Goal: Information Seeking & Learning: Learn about a topic

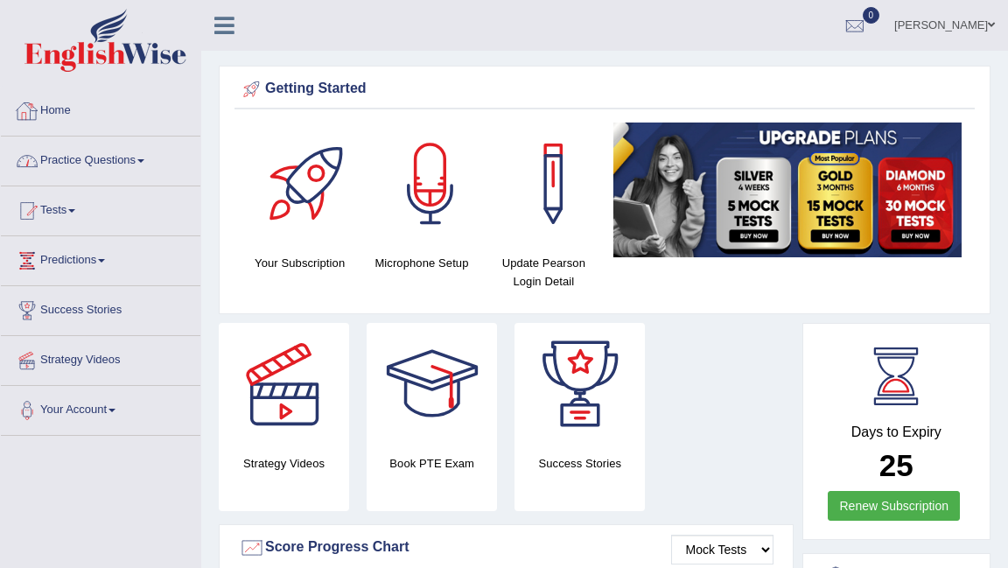
click at [131, 169] on link "Practice Questions" at bounding box center [100, 158] width 199 height 44
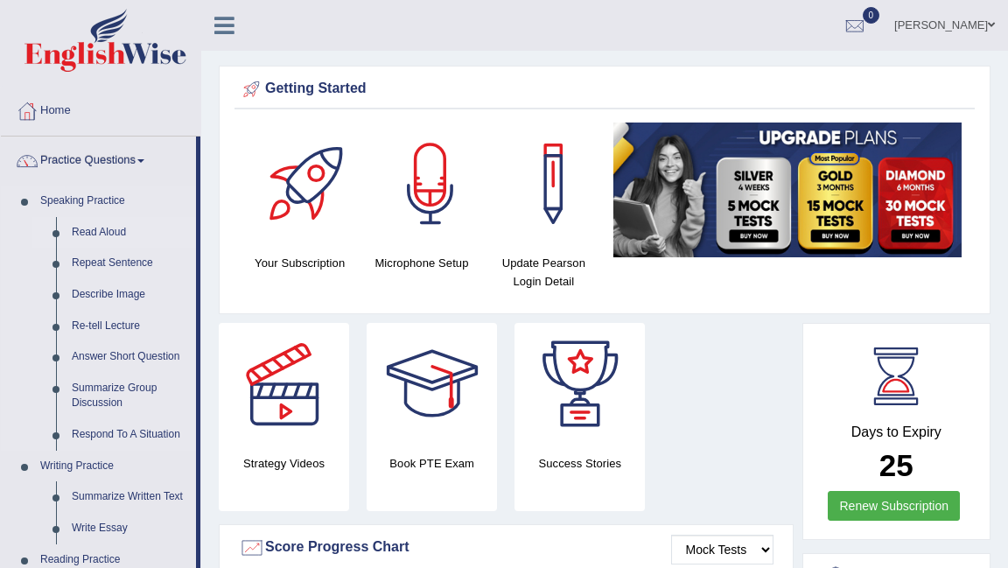
click at [117, 235] on link "Read Aloud" at bounding box center [130, 232] width 132 height 31
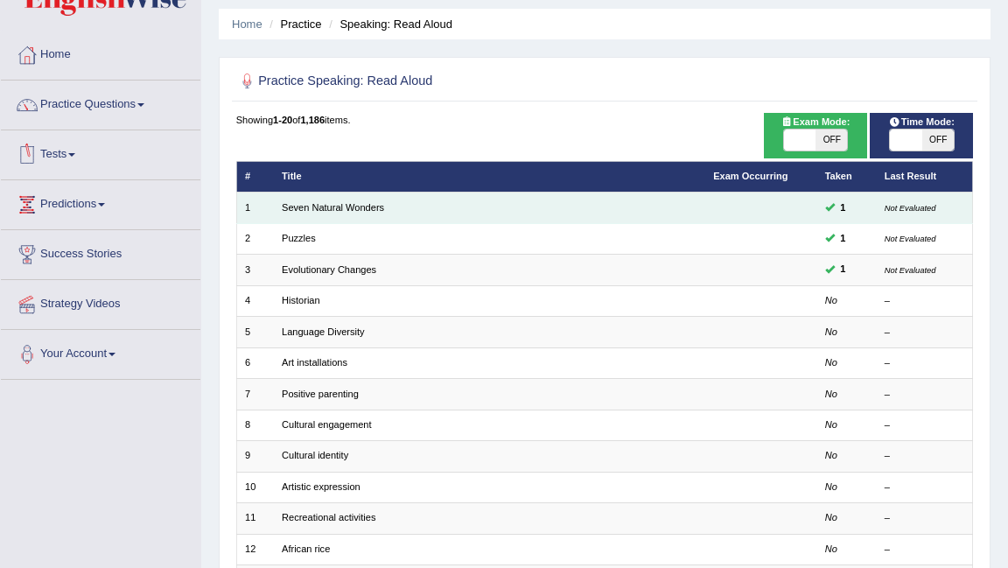
scroll to position [59, 0]
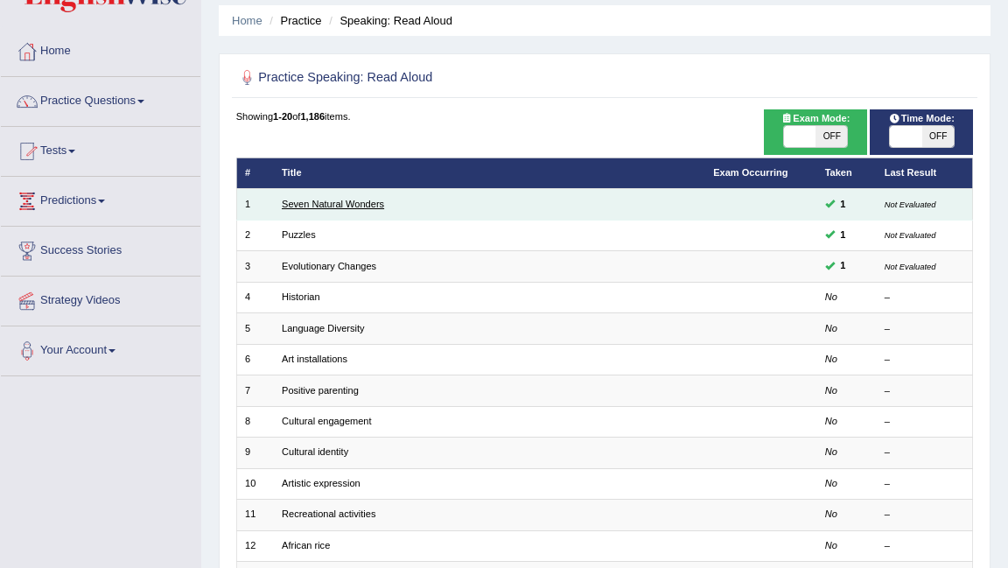
click at [345, 201] on link "Seven Natural Wonders" at bounding box center [333, 204] width 102 height 10
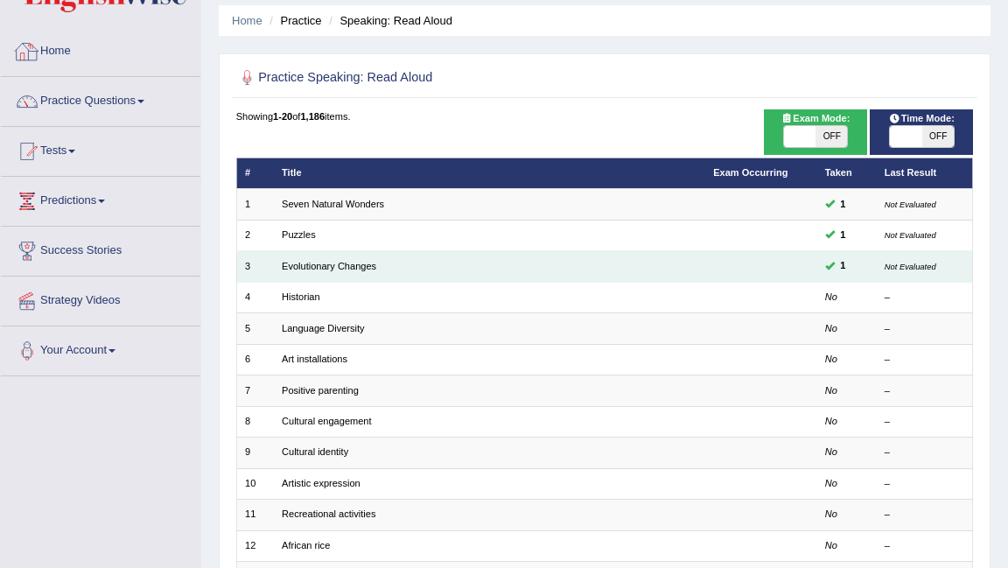
scroll to position [135, 0]
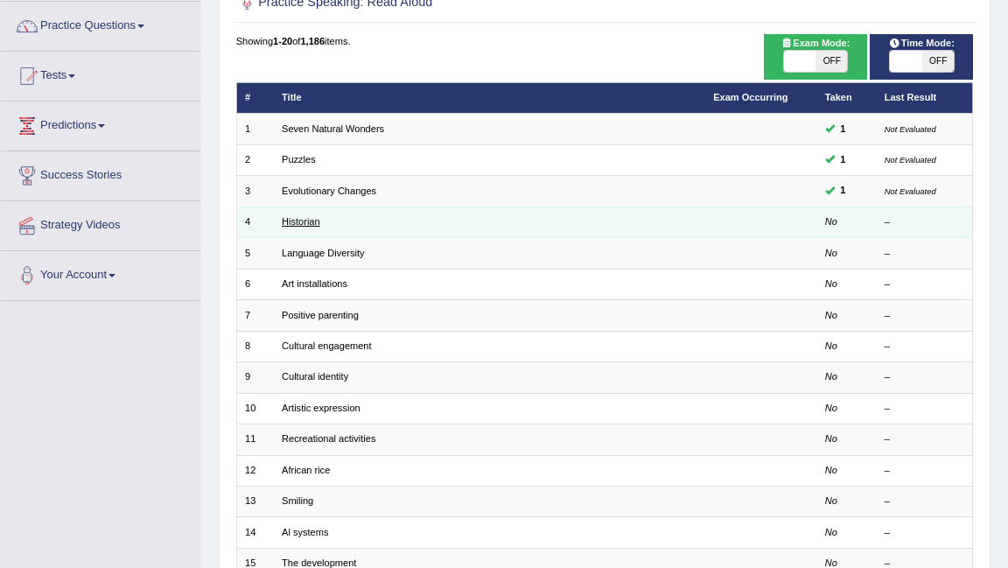
click at [310, 226] on link "Historian" at bounding box center [301, 221] width 38 height 10
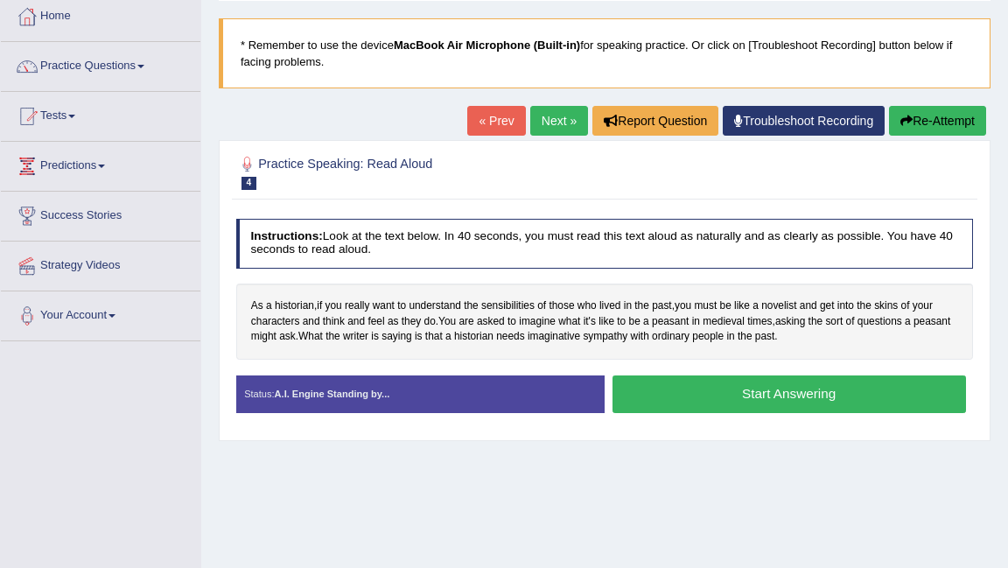
scroll to position [96, 0]
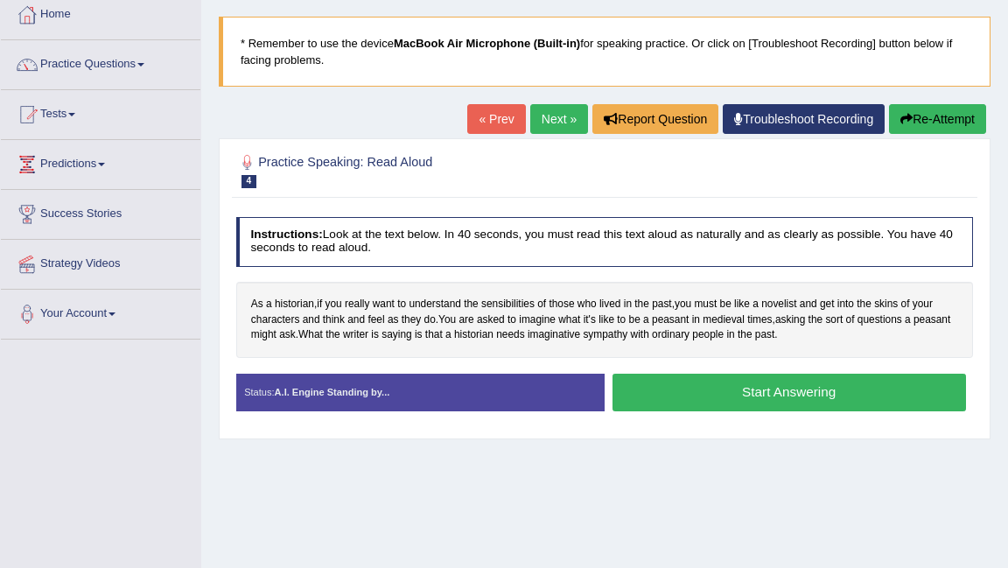
click at [661, 383] on button "Start Answering" at bounding box center [788, 392] width 353 height 38
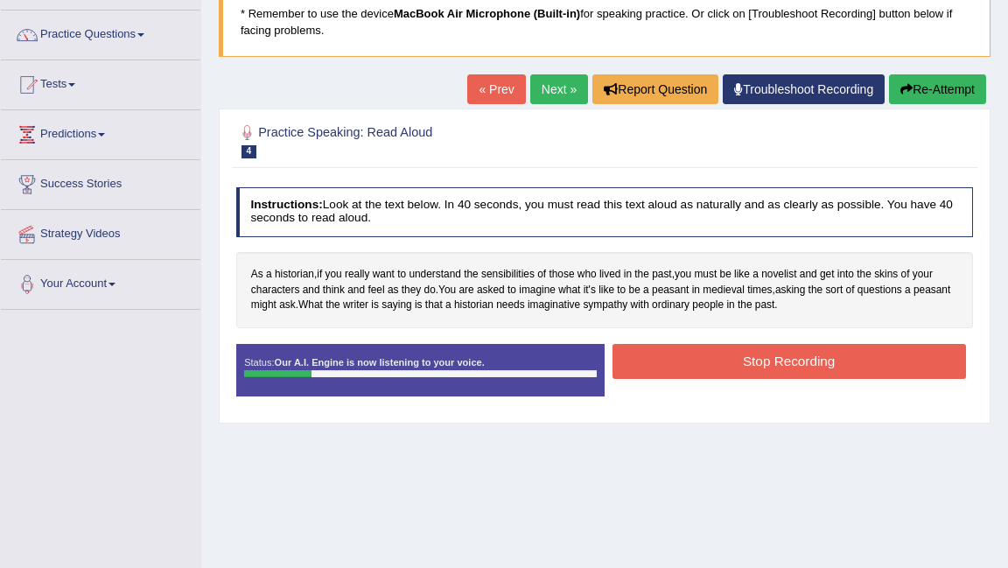
scroll to position [106, 0]
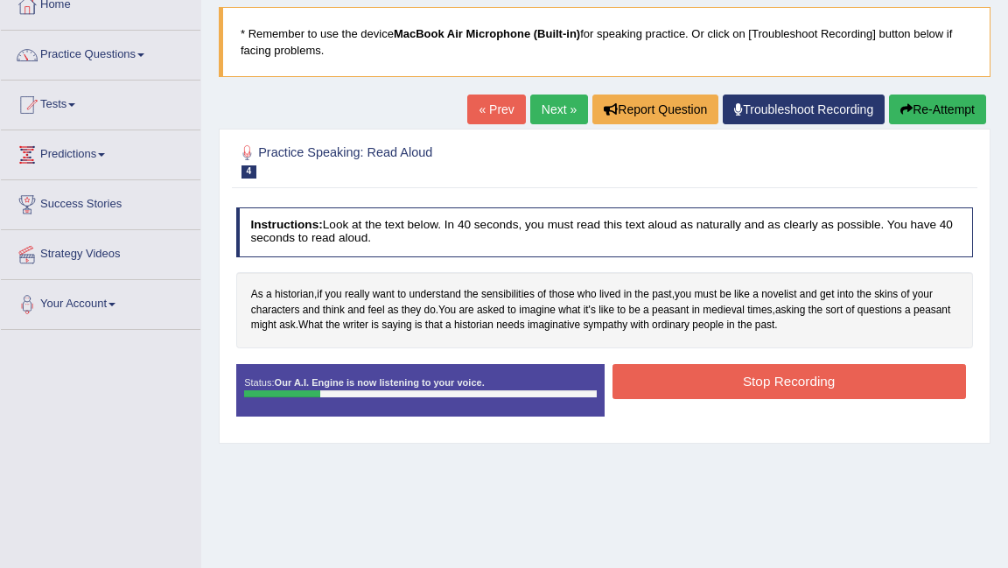
click at [935, 107] on button "Re-Attempt" at bounding box center [937, 109] width 97 height 30
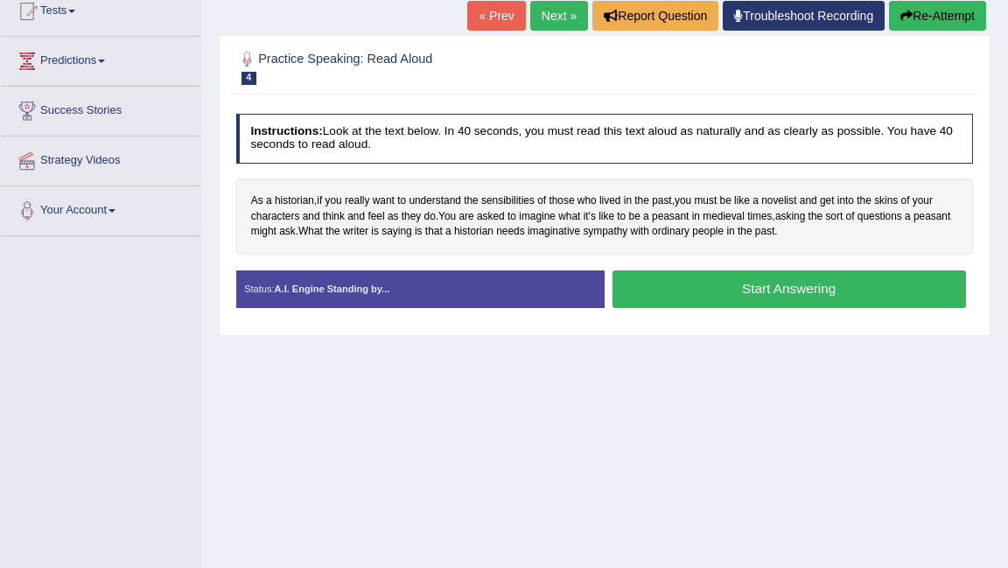
scroll to position [202, 0]
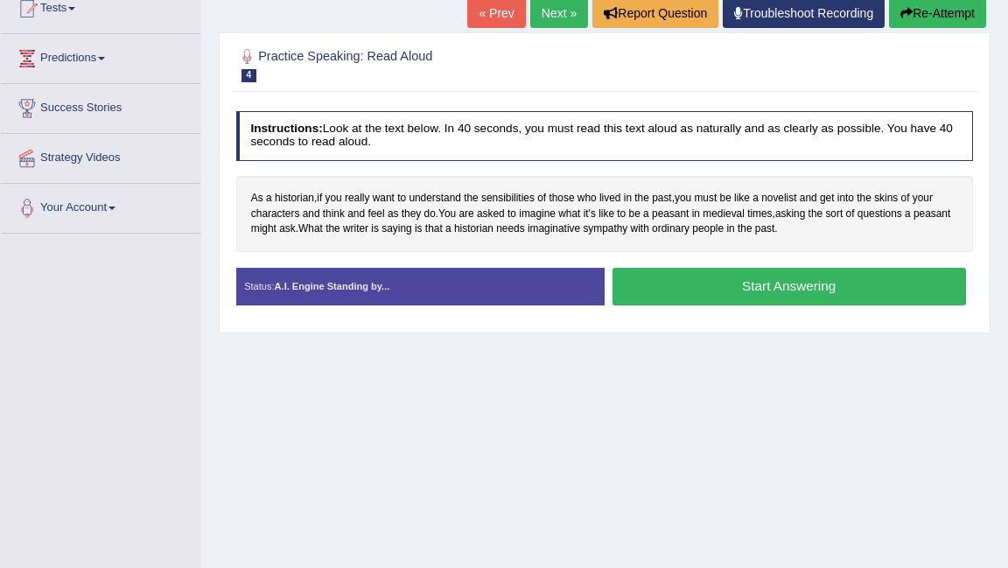
click at [755, 286] on button "Start Answering" at bounding box center [788, 287] width 353 height 38
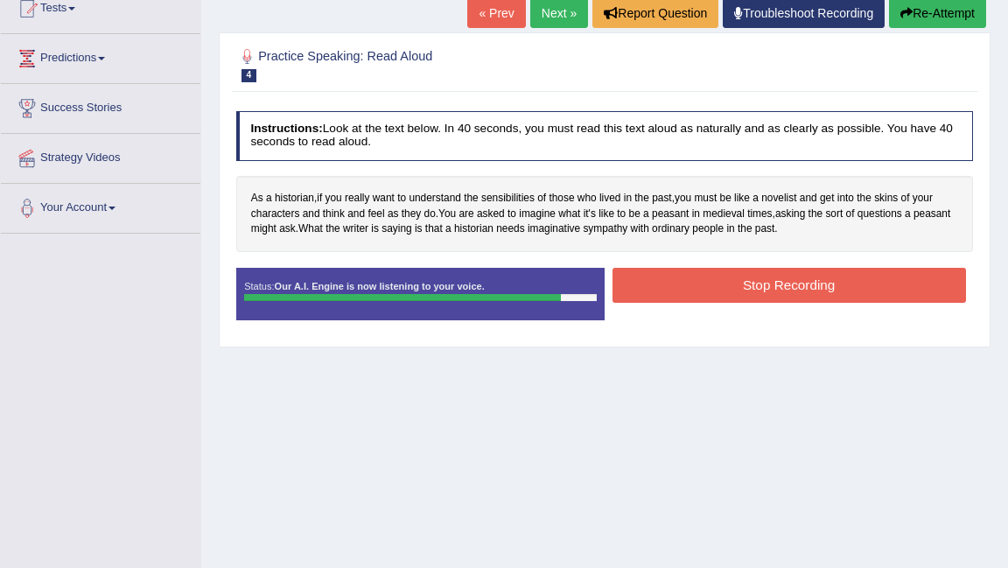
click at [755, 286] on button "Stop Recording" at bounding box center [788, 285] width 353 height 34
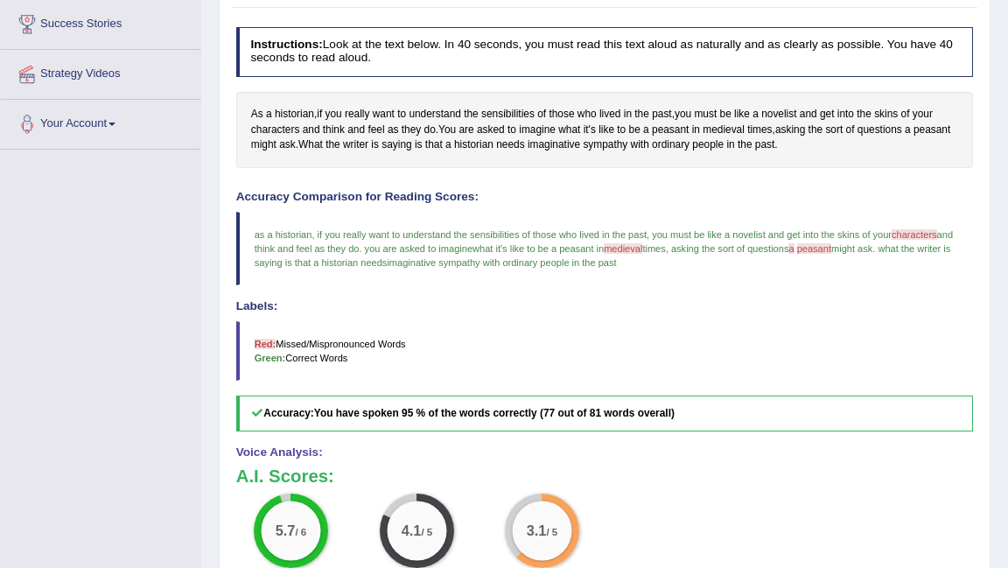
scroll to position [0, 0]
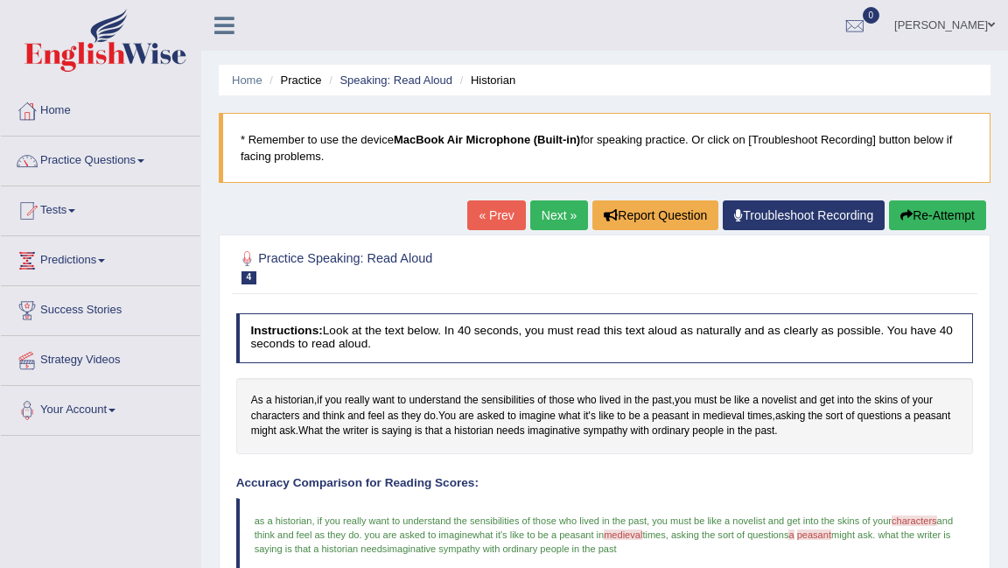
click at [555, 207] on link "Next »" at bounding box center [559, 215] width 58 height 30
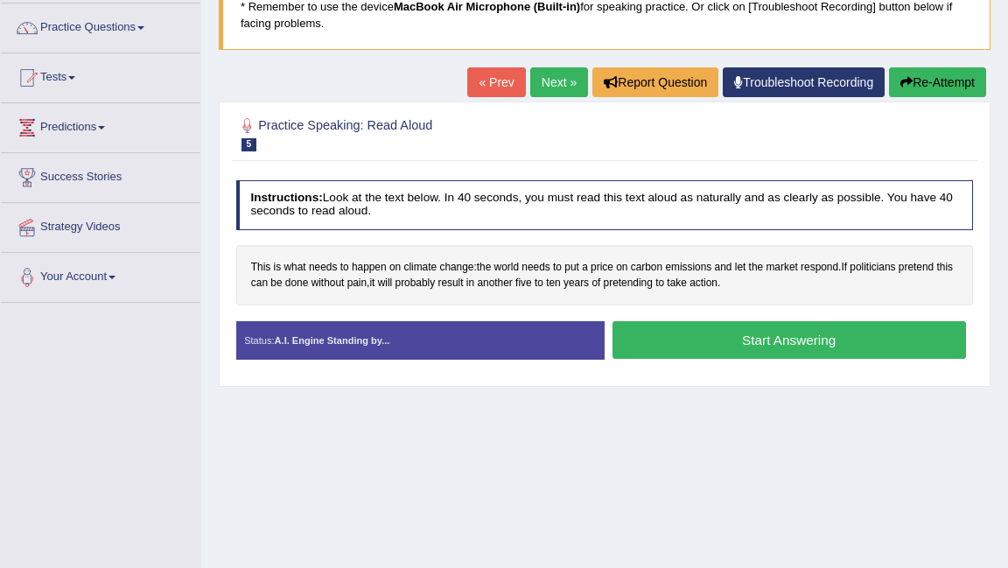
scroll to position [134, 0]
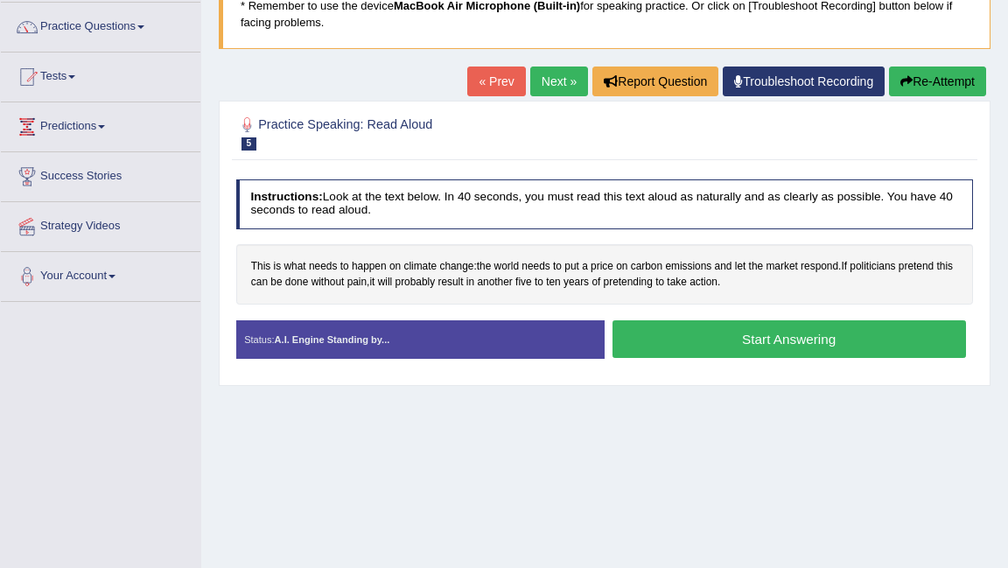
click at [691, 340] on button "Start Answering" at bounding box center [788, 339] width 353 height 38
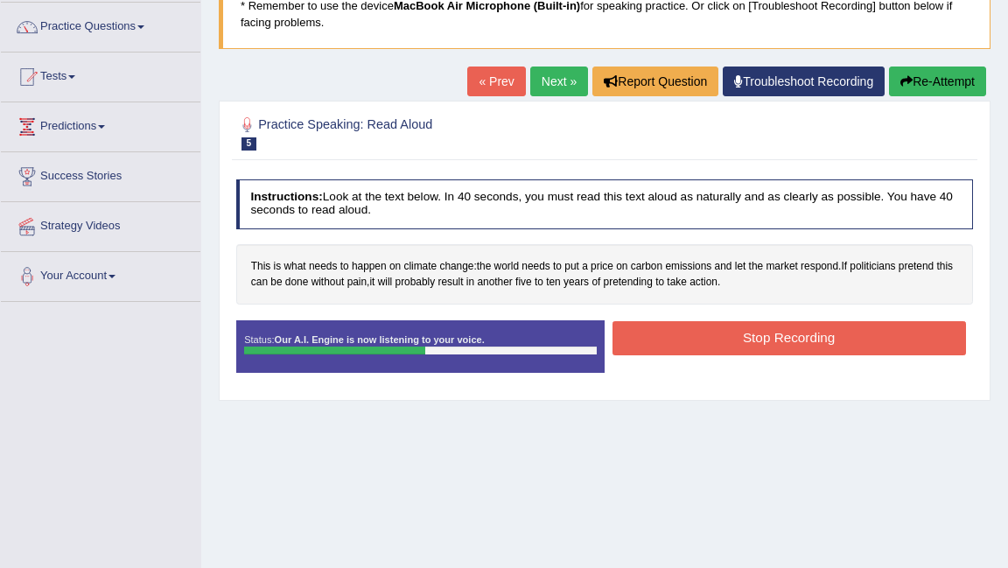
click at [691, 340] on button "Stop Recording" at bounding box center [788, 338] width 353 height 34
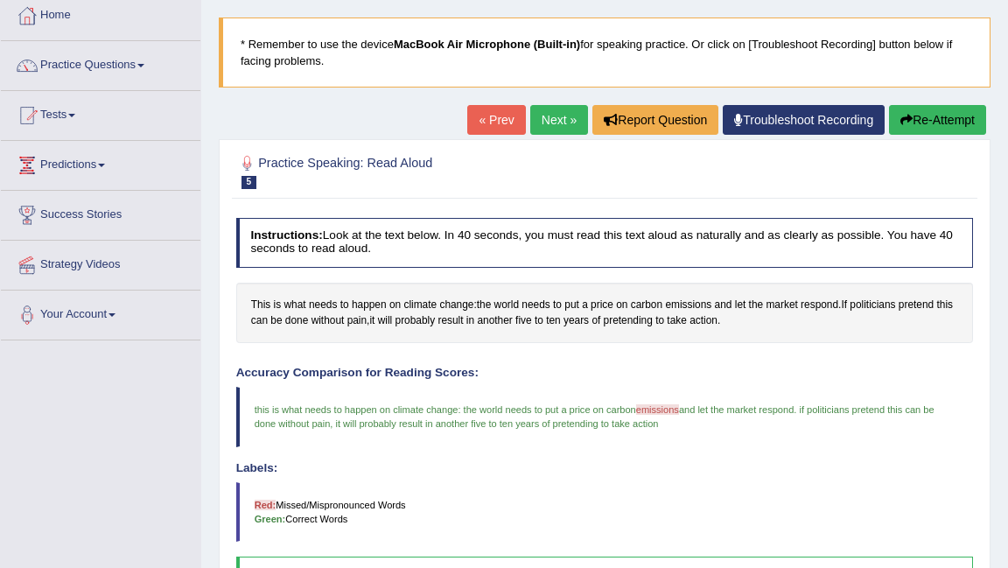
scroll to position [0, 0]
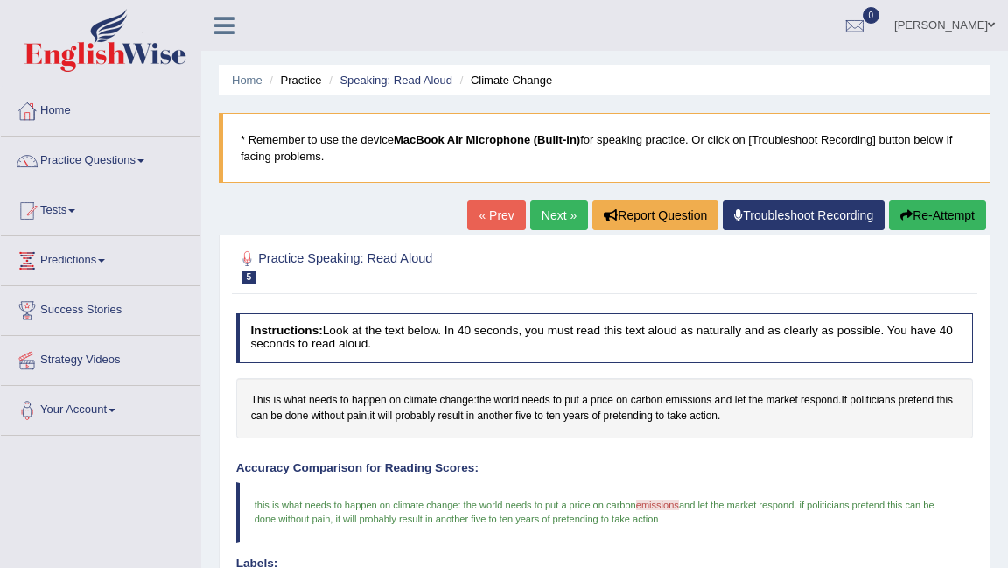
click at [917, 220] on button "Re-Attempt" at bounding box center [937, 215] width 97 height 30
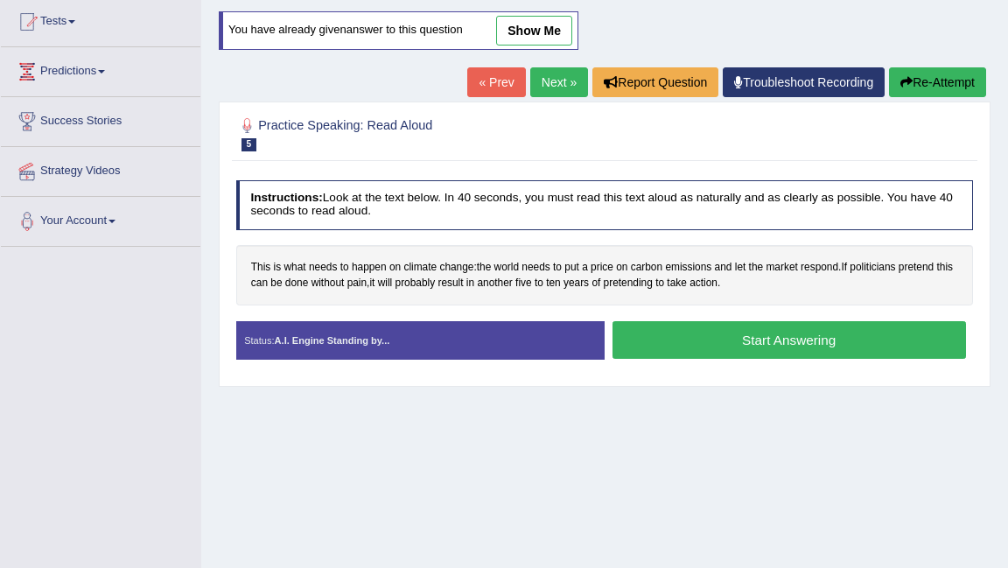
scroll to position [191, 0]
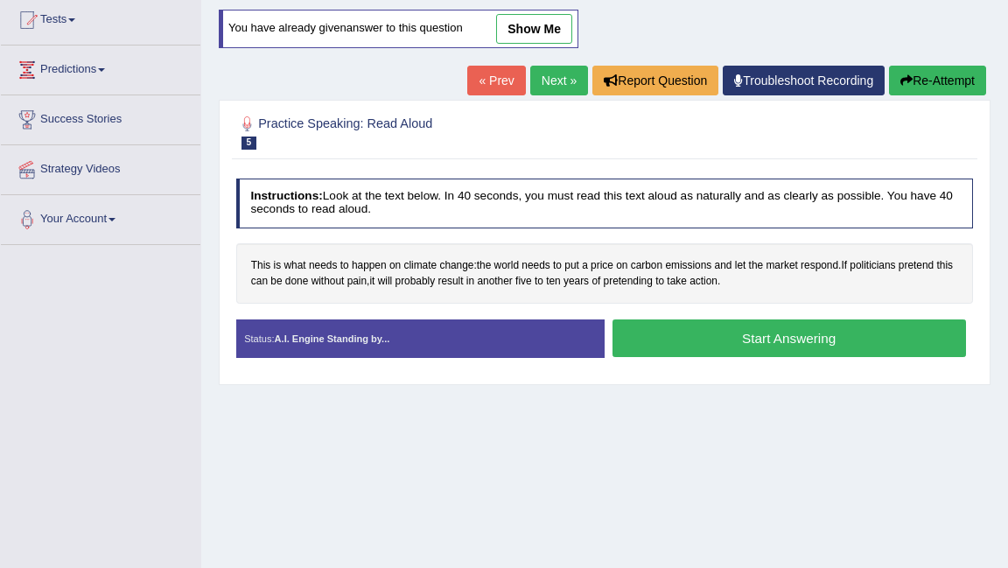
click at [831, 335] on button "Start Answering" at bounding box center [788, 338] width 353 height 38
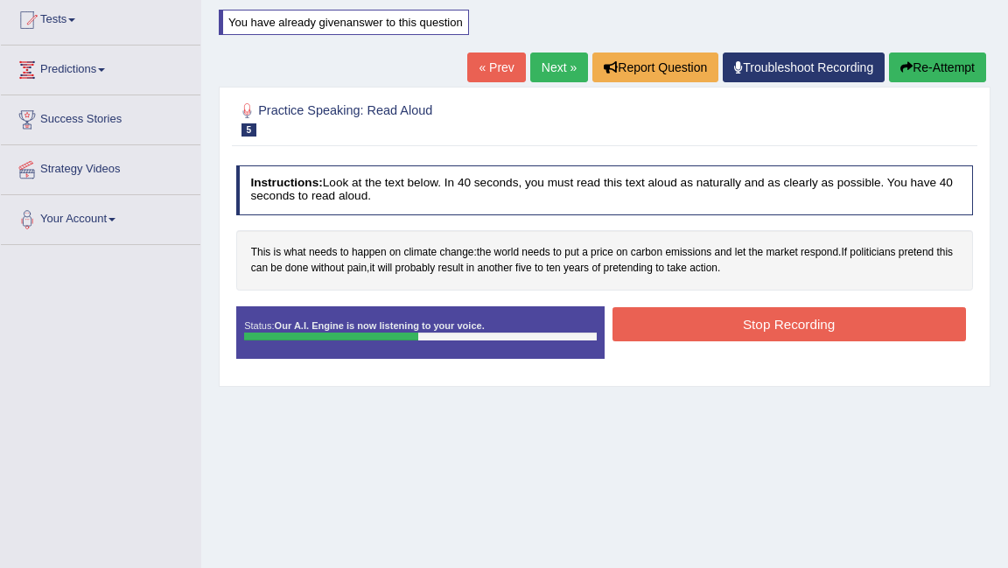
click at [831, 335] on button "Stop Recording" at bounding box center [788, 324] width 353 height 34
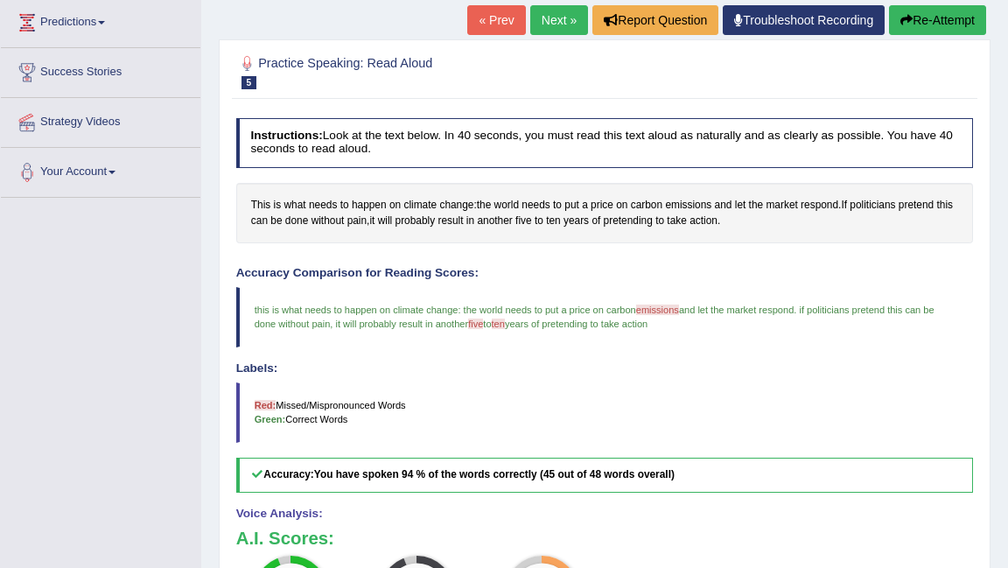
scroll to position [235, 0]
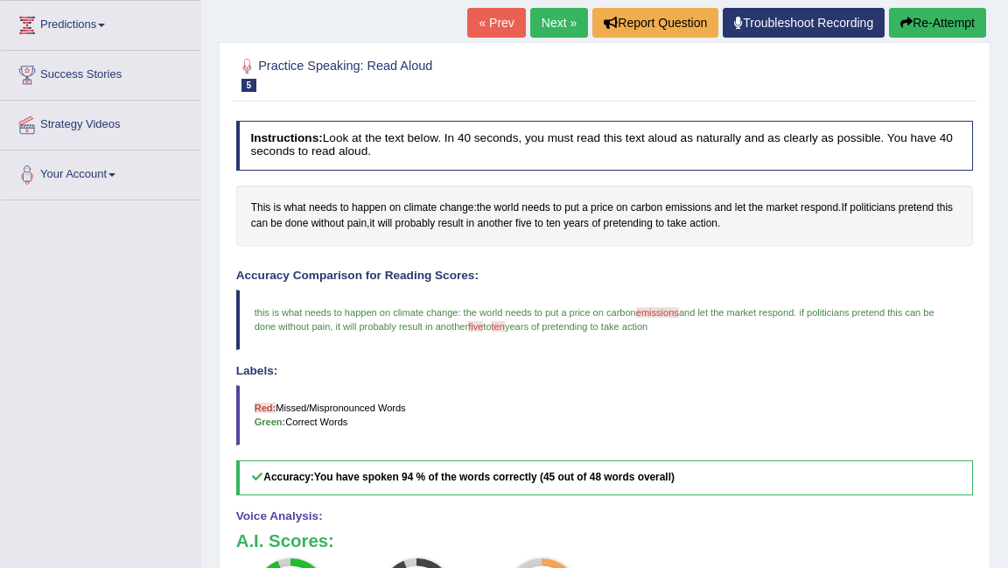
click at [912, 23] on button "Re-Attempt" at bounding box center [937, 23] width 97 height 30
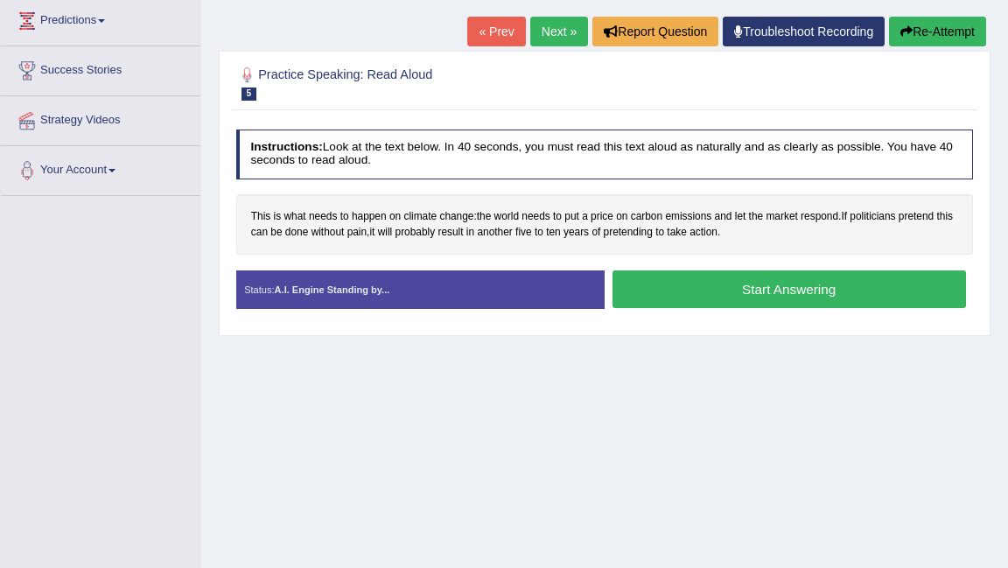
click at [787, 297] on button "Start Answering" at bounding box center [788, 289] width 353 height 38
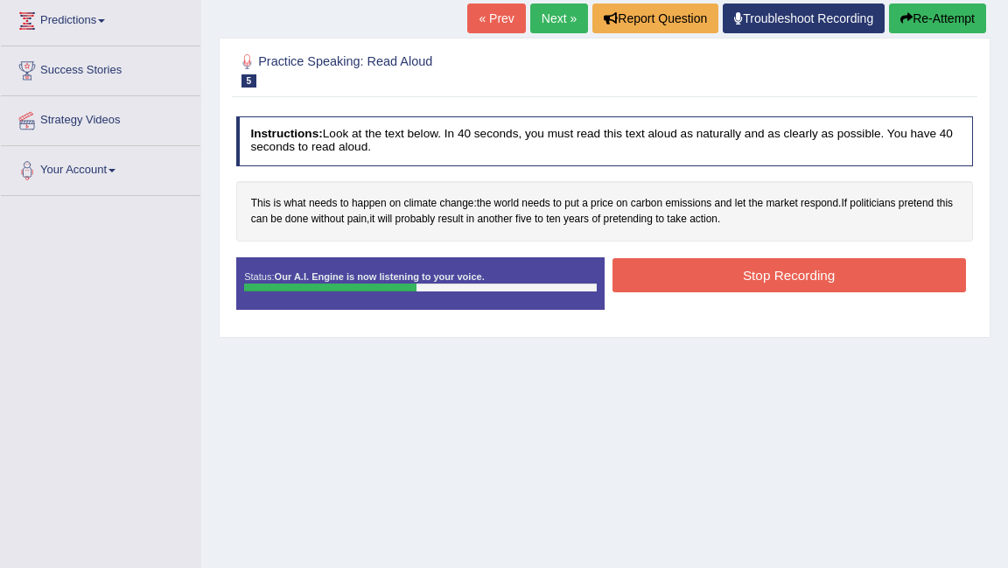
click at [787, 276] on button "Stop Recording" at bounding box center [788, 275] width 353 height 34
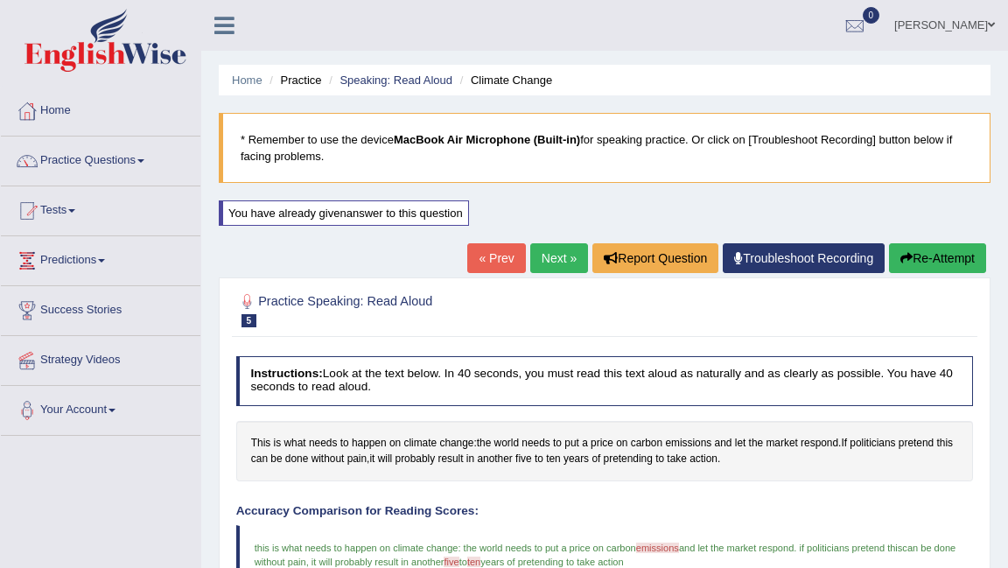
click at [941, 245] on button "Re-Attempt" at bounding box center [937, 258] width 97 height 30
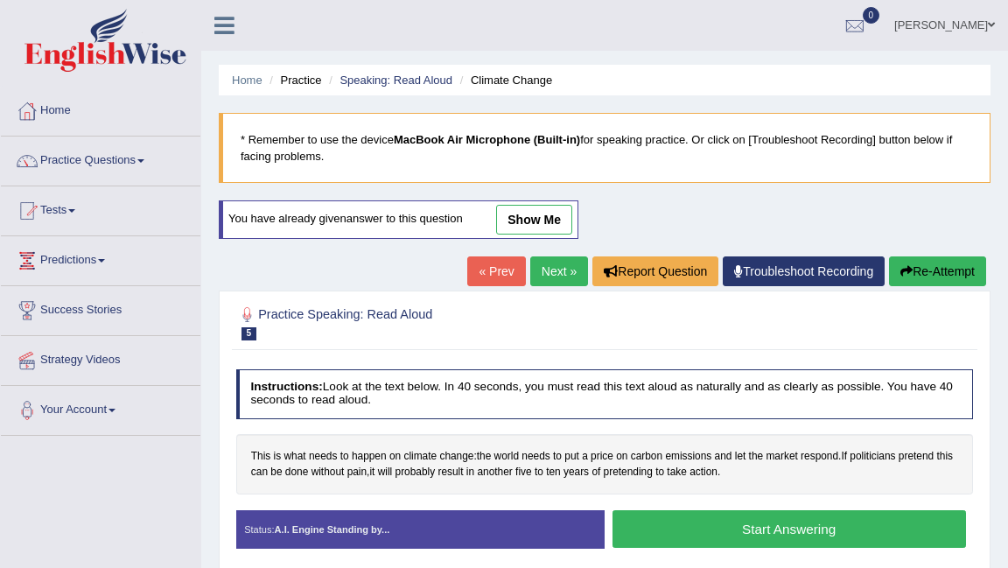
click at [679, 532] on button "Start Answering" at bounding box center [788, 529] width 353 height 38
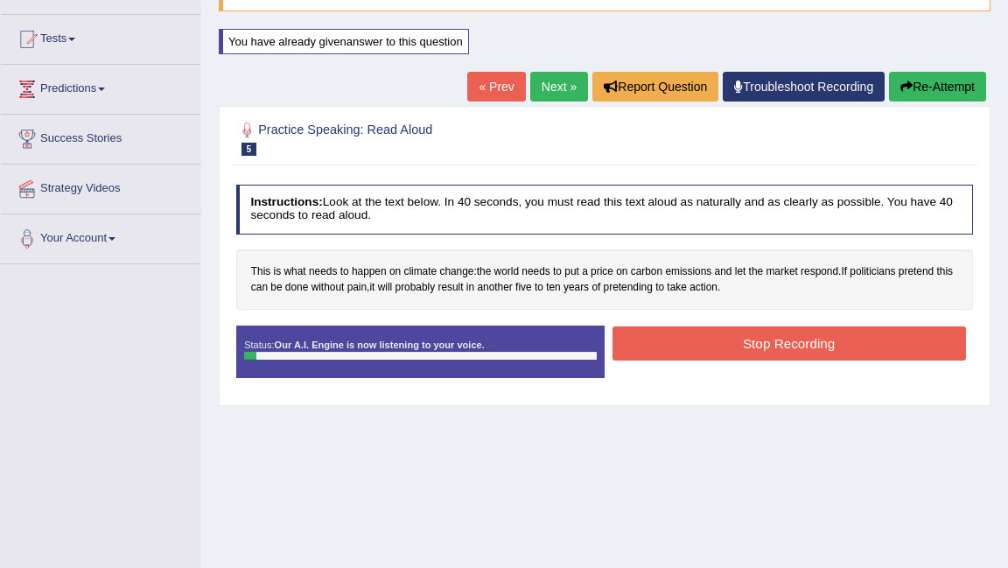
scroll to position [187, 0]
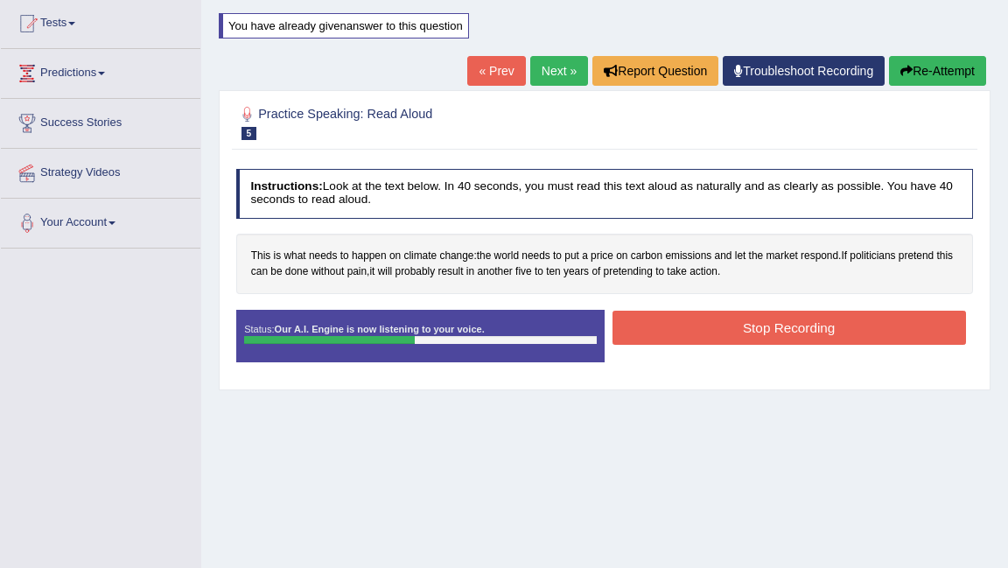
click at [730, 320] on button "Stop Recording" at bounding box center [788, 327] width 353 height 34
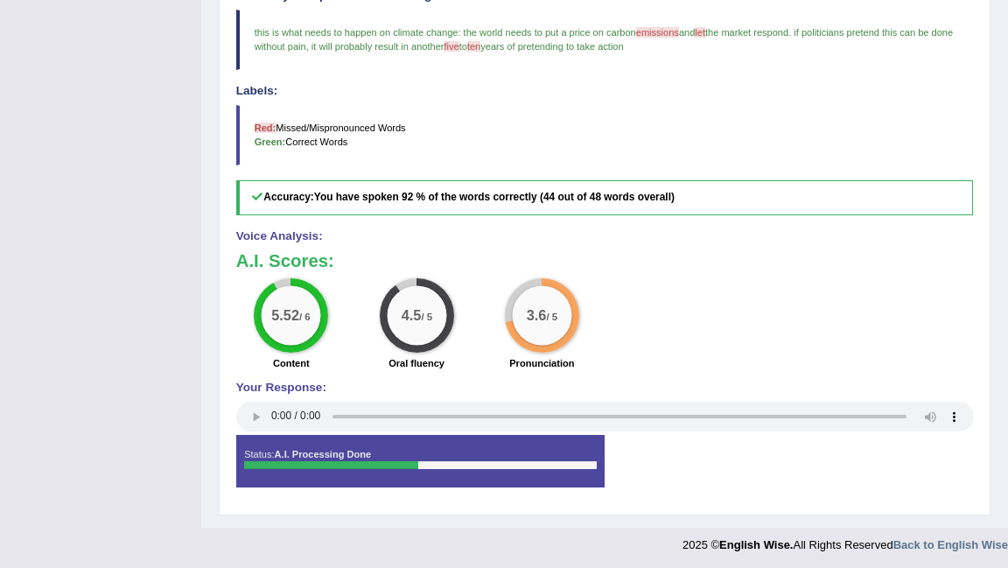
scroll to position [0, 0]
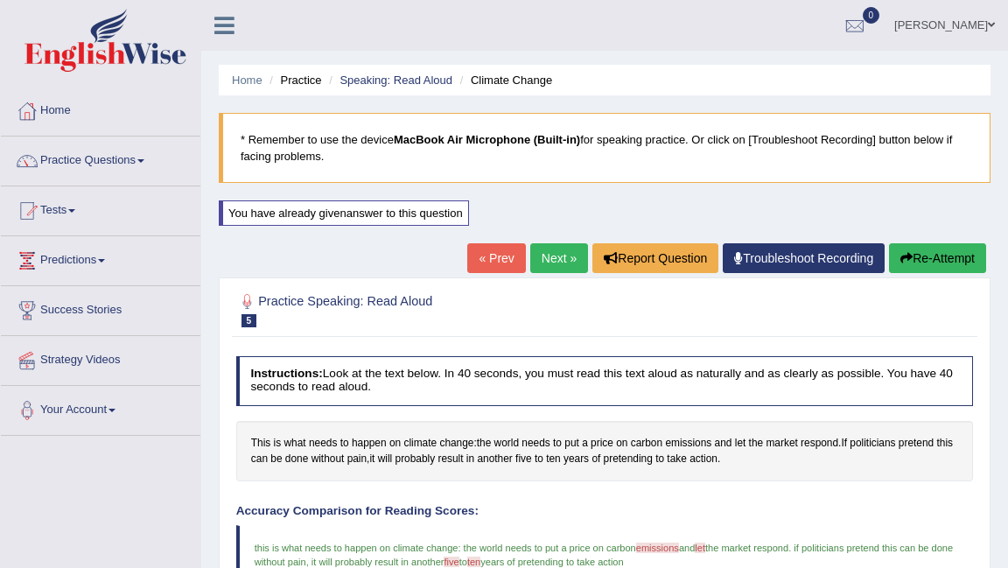
click at [541, 258] on link "Next »" at bounding box center [559, 258] width 58 height 30
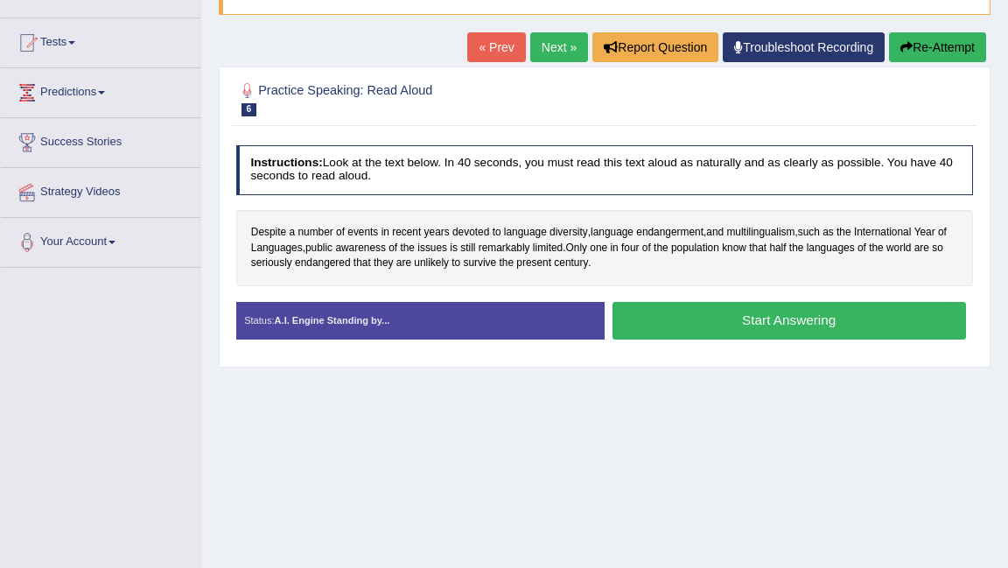
scroll to position [171, 0]
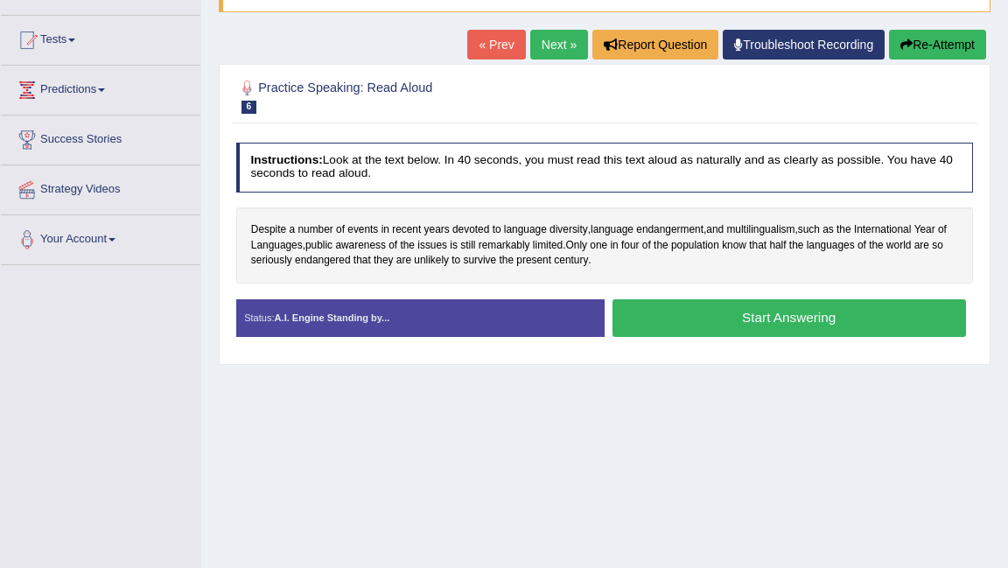
click at [671, 326] on button "Start Answering" at bounding box center [788, 318] width 353 height 38
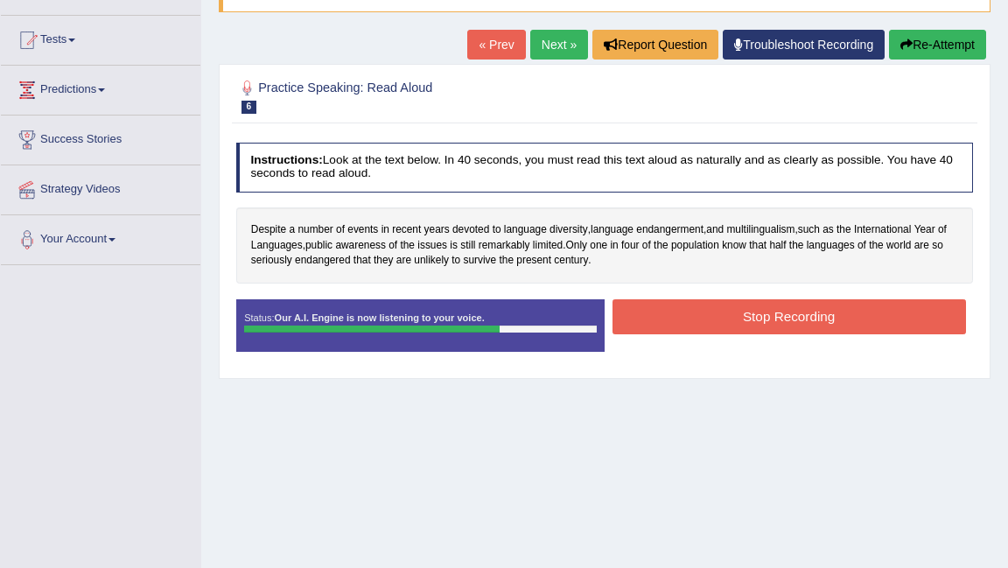
click at [671, 326] on button "Stop Recording" at bounding box center [788, 316] width 353 height 34
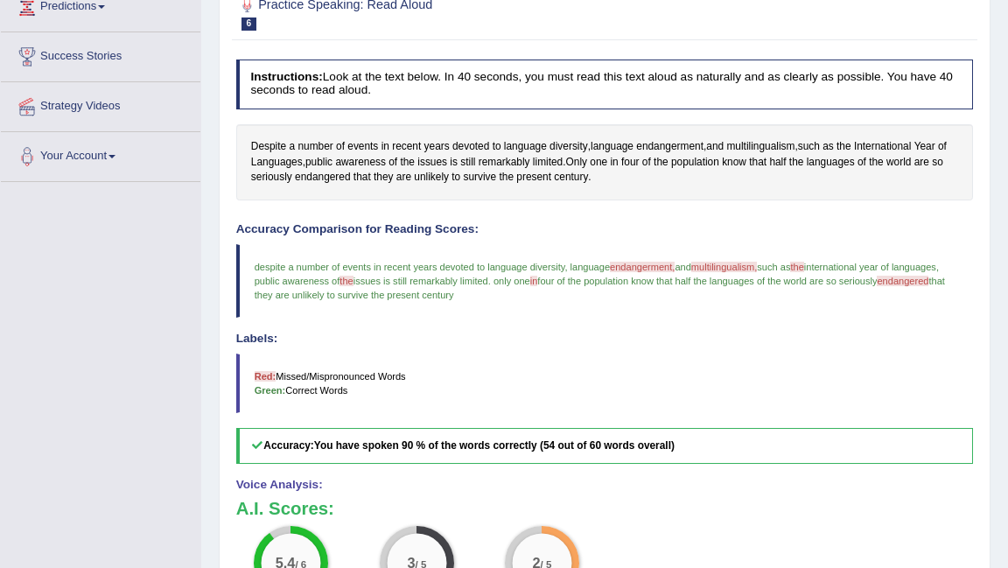
scroll to position [0, 0]
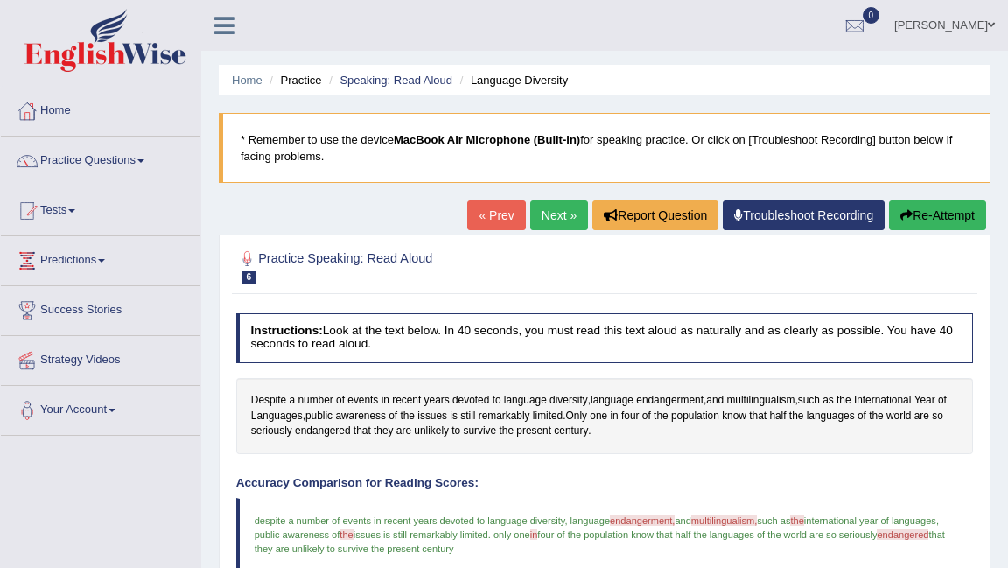
click at [915, 211] on button "Re-Attempt" at bounding box center [937, 215] width 97 height 30
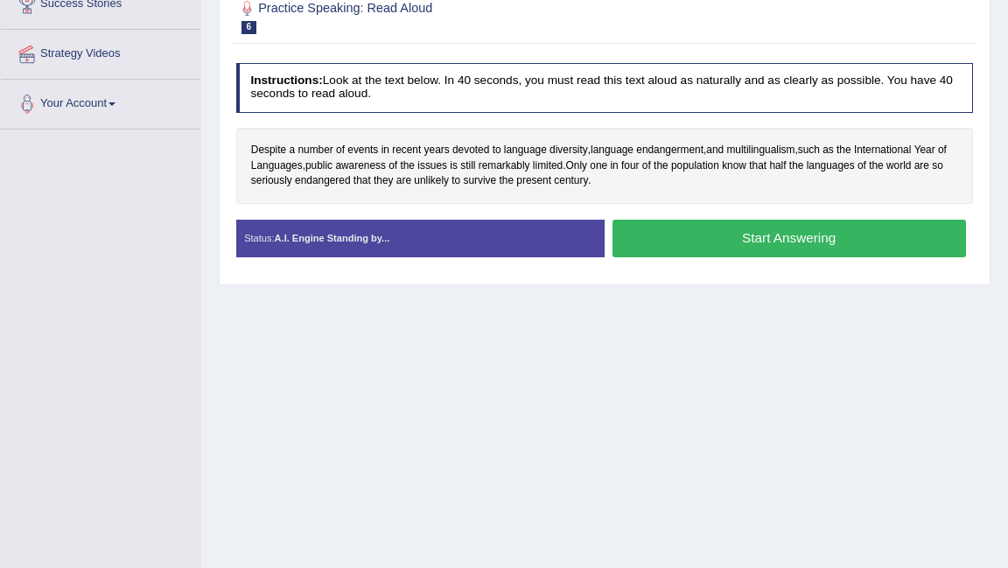
scroll to position [339, 0]
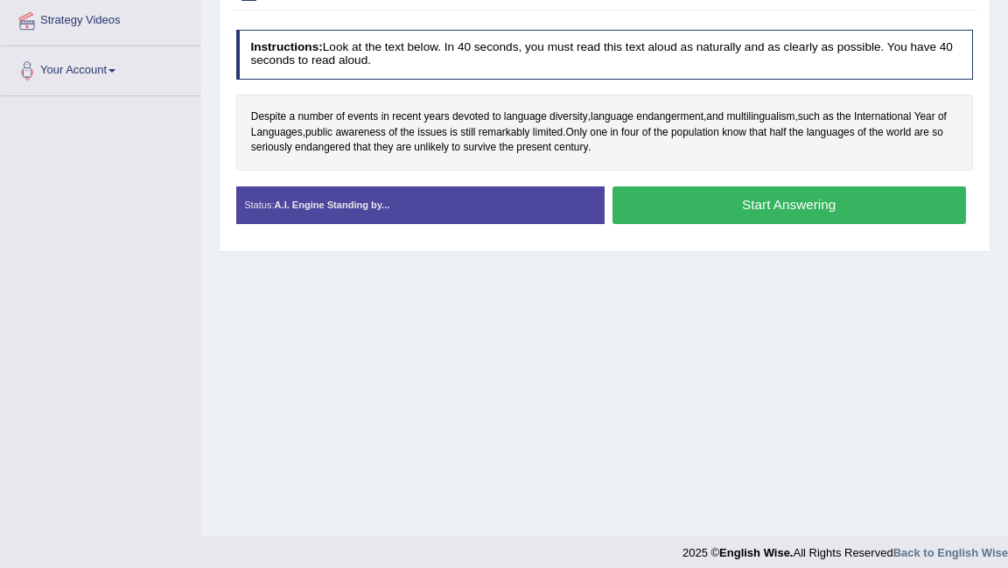
click at [764, 204] on button "Start Answering" at bounding box center [788, 205] width 353 height 38
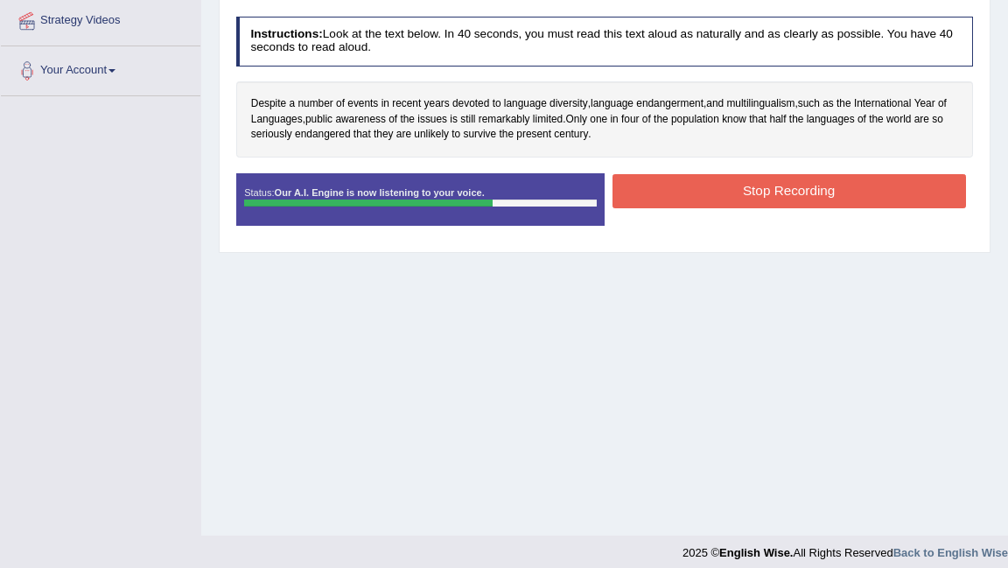
click at [754, 191] on button "Stop Recording" at bounding box center [788, 191] width 353 height 34
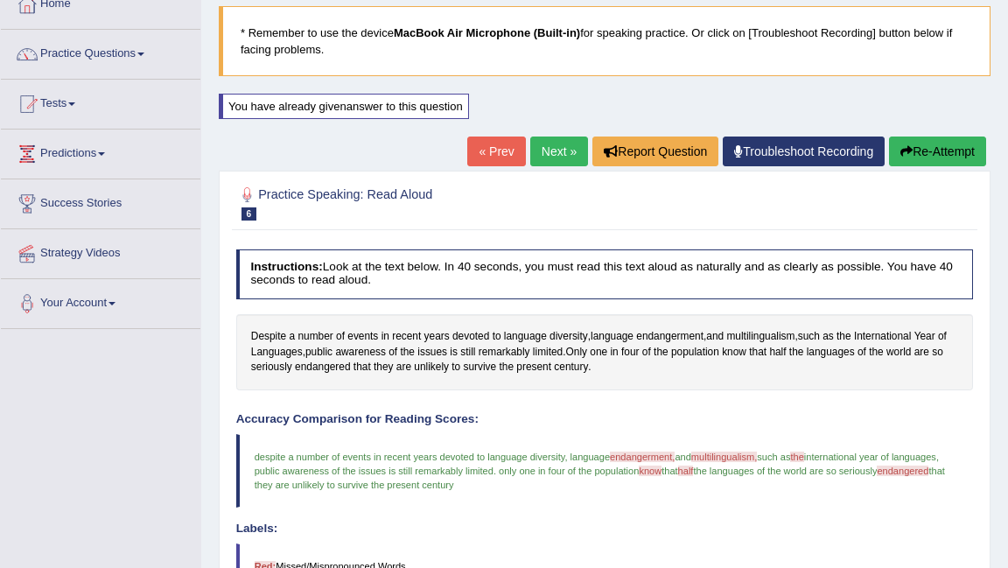
scroll to position [0, 0]
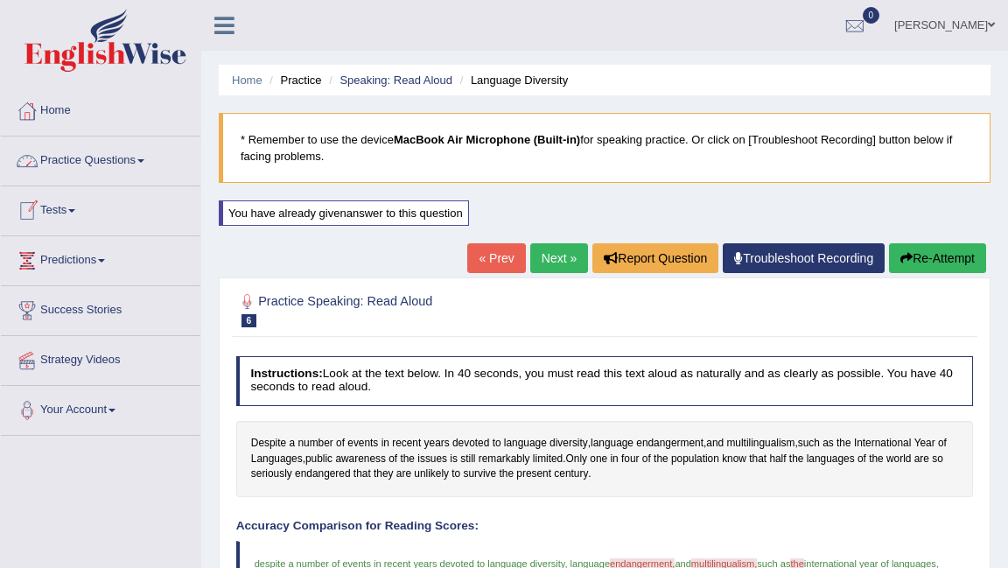
click at [93, 164] on link "Practice Questions" at bounding box center [100, 158] width 199 height 44
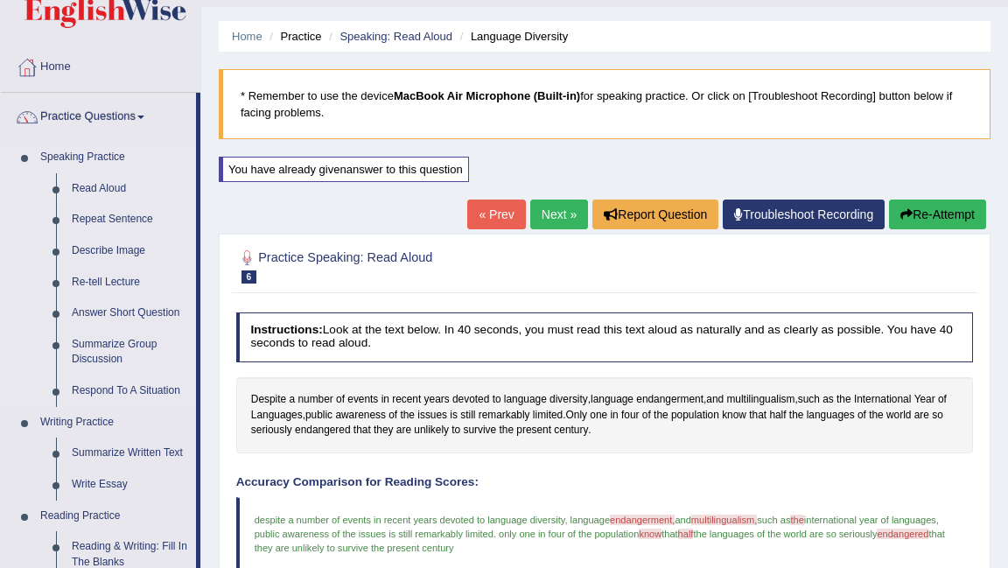
scroll to position [46, 0]
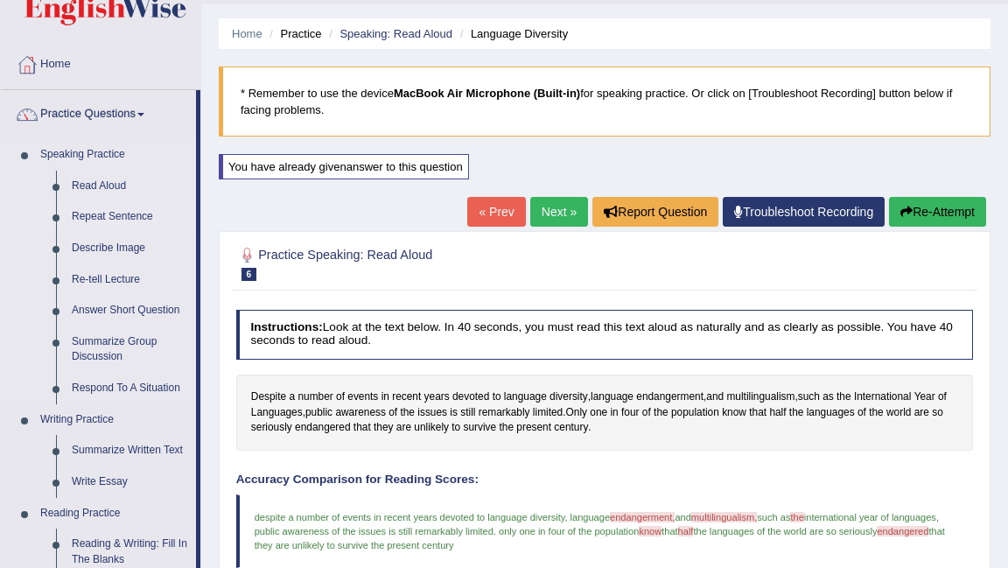
click at [104, 217] on link "Repeat Sentence" at bounding box center [130, 216] width 132 height 31
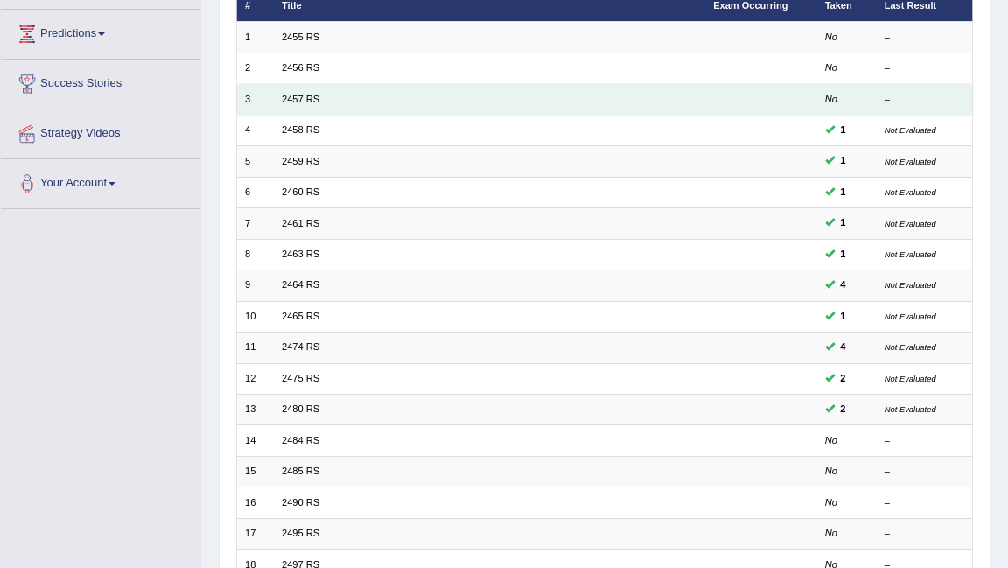
scroll to position [233, 0]
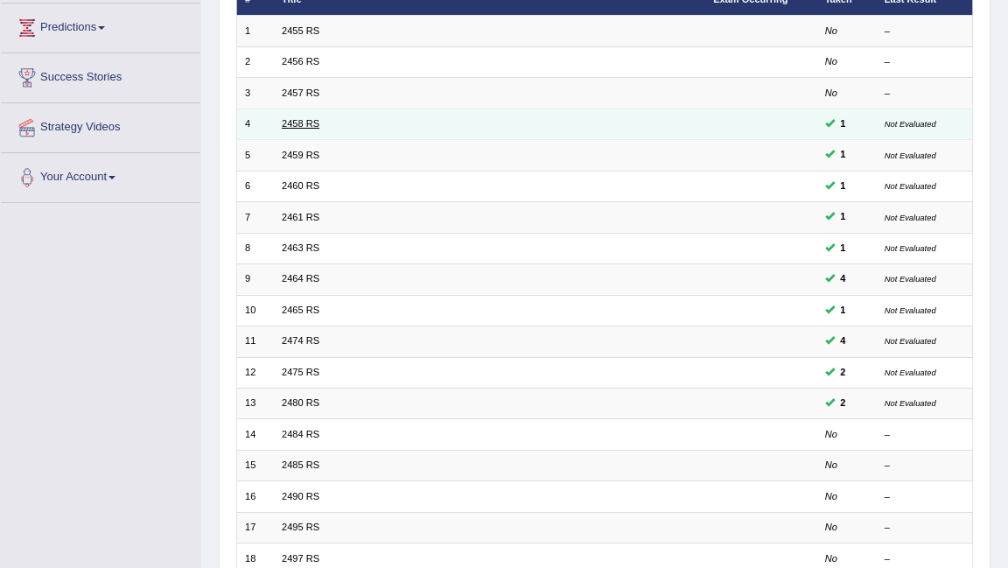
click at [296, 125] on link "2458 RS" at bounding box center [301, 123] width 38 height 10
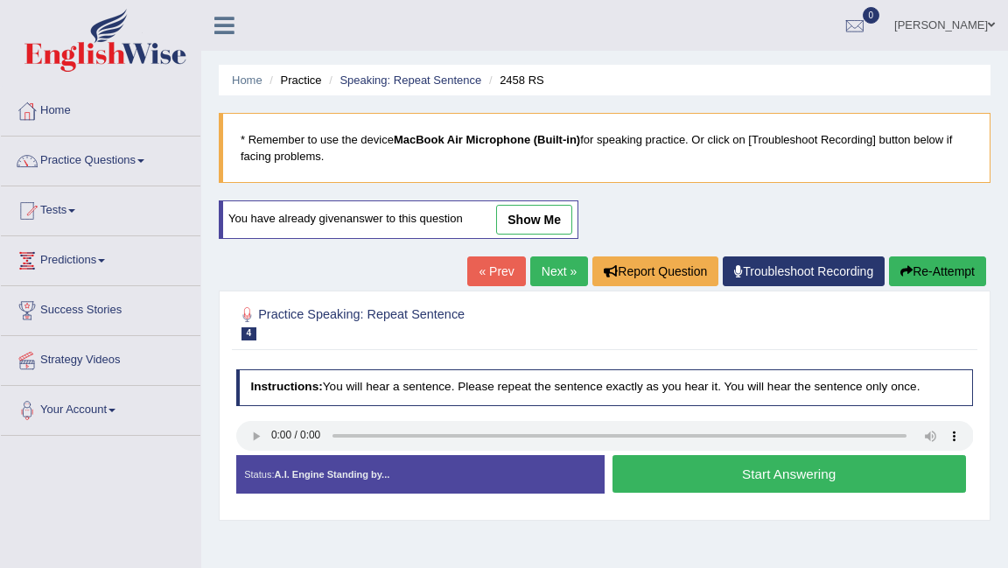
click at [678, 475] on button "Start Answering" at bounding box center [788, 474] width 353 height 38
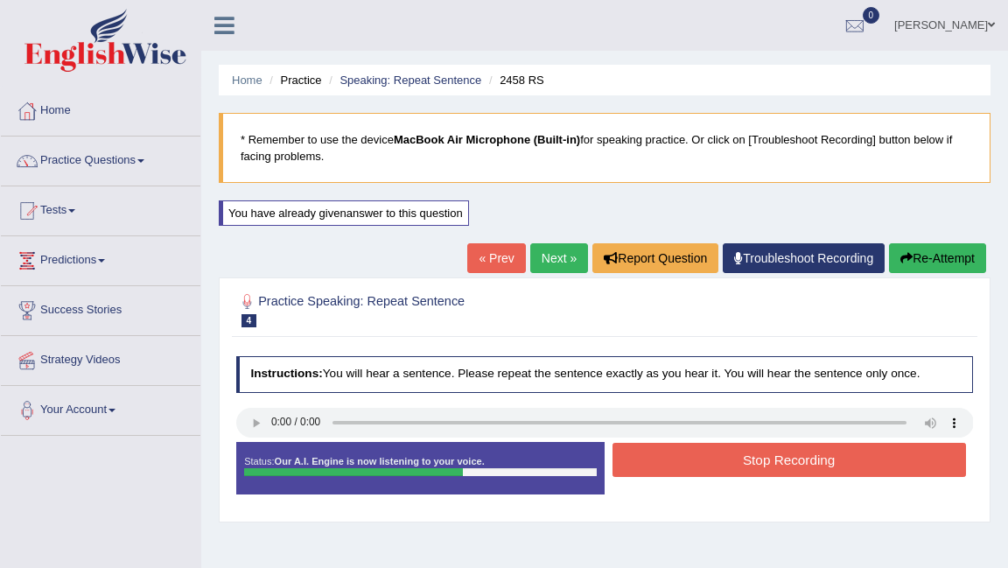
click at [919, 259] on button "Re-Attempt" at bounding box center [937, 258] width 97 height 30
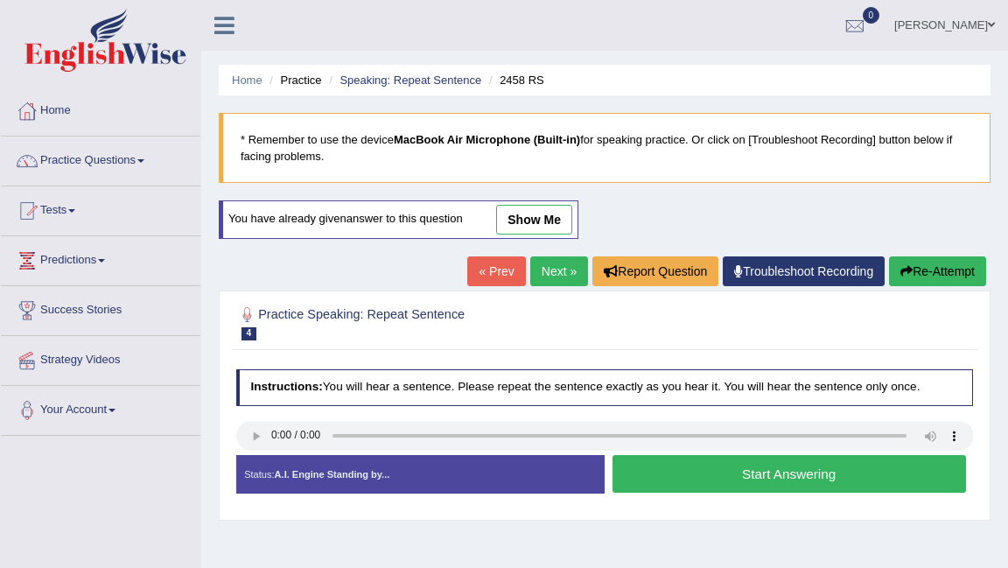
click at [754, 476] on button "Start Answering" at bounding box center [788, 474] width 353 height 38
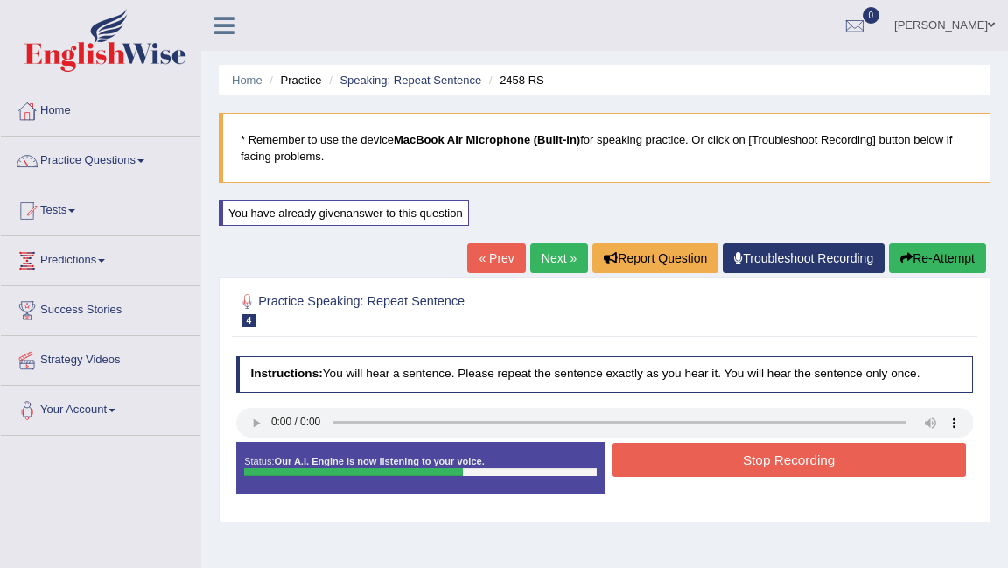
click at [778, 457] on button "Stop Recording" at bounding box center [788, 460] width 353 height 34
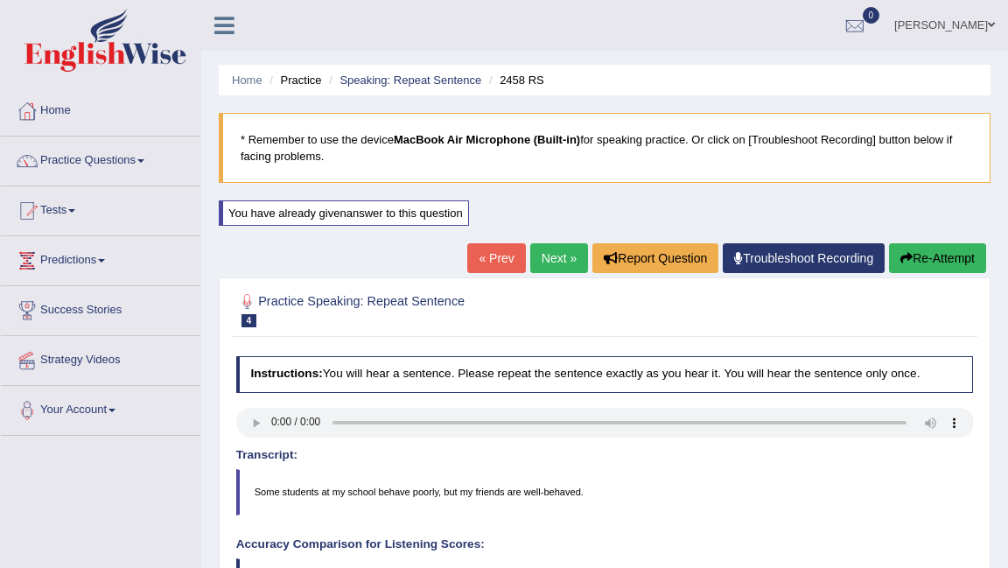
click at [536, 260] on link "Next »" at bounding box center [559, 258] width 58 height 30
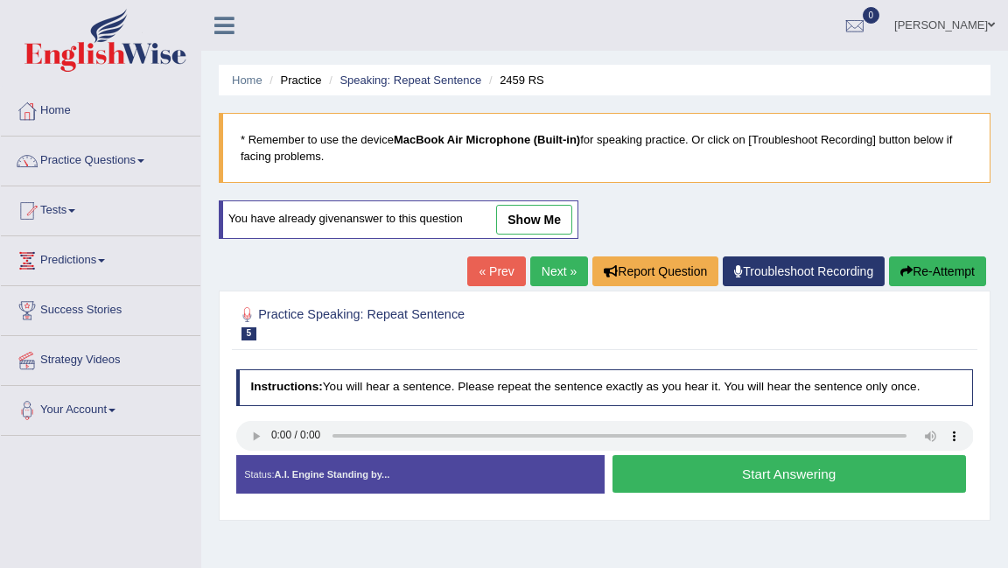
click at [705, 467] on button "Start Answering" at bounding box center [788, 474] width 353 height 38
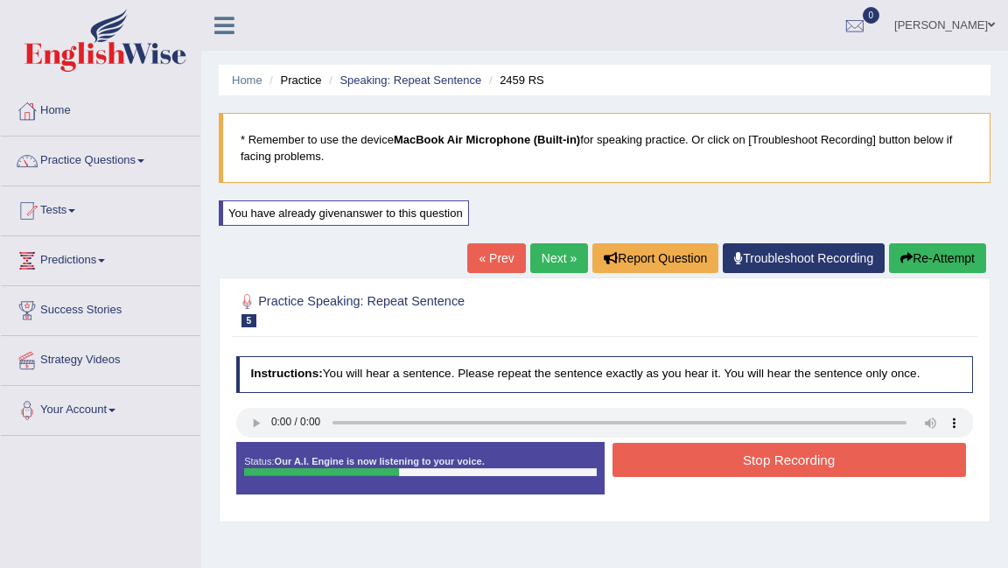
click at [705, 467] on button "Stop Recording" at bounding box center [788, 460] width 353 height 34
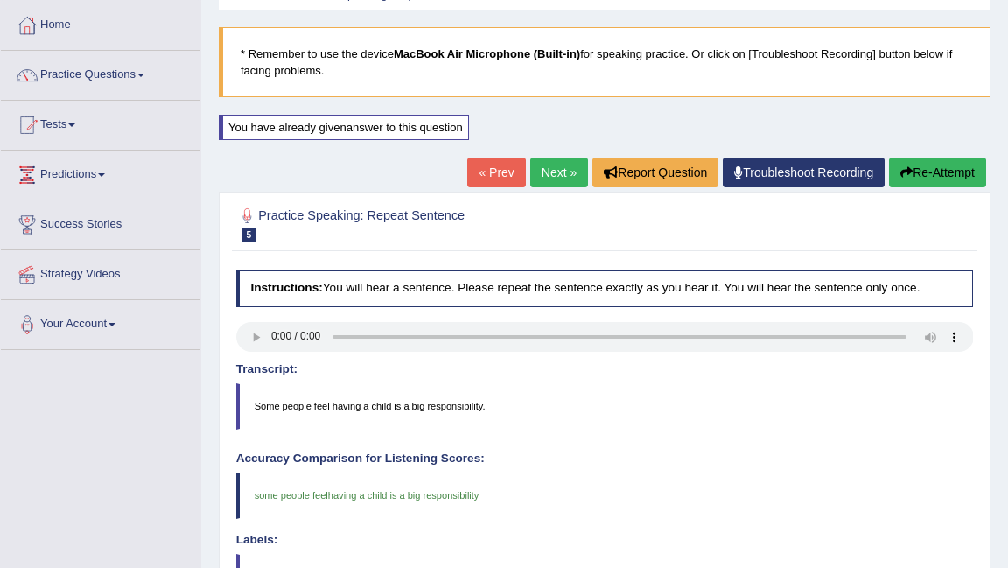
scroll to position [84, 0]
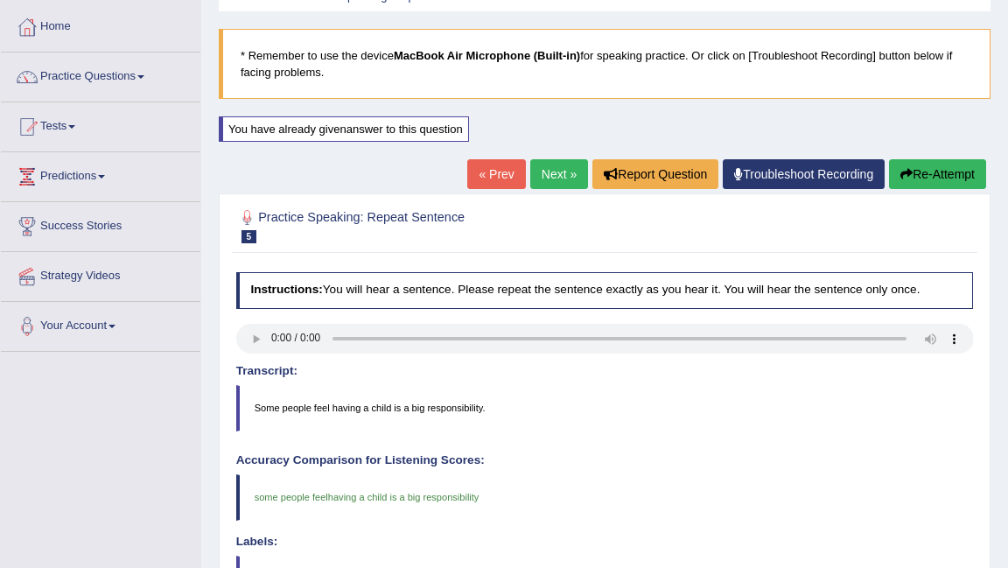
click at [550, 174] on link "Next »" at bounding box center [559, 174] width 58 height 30
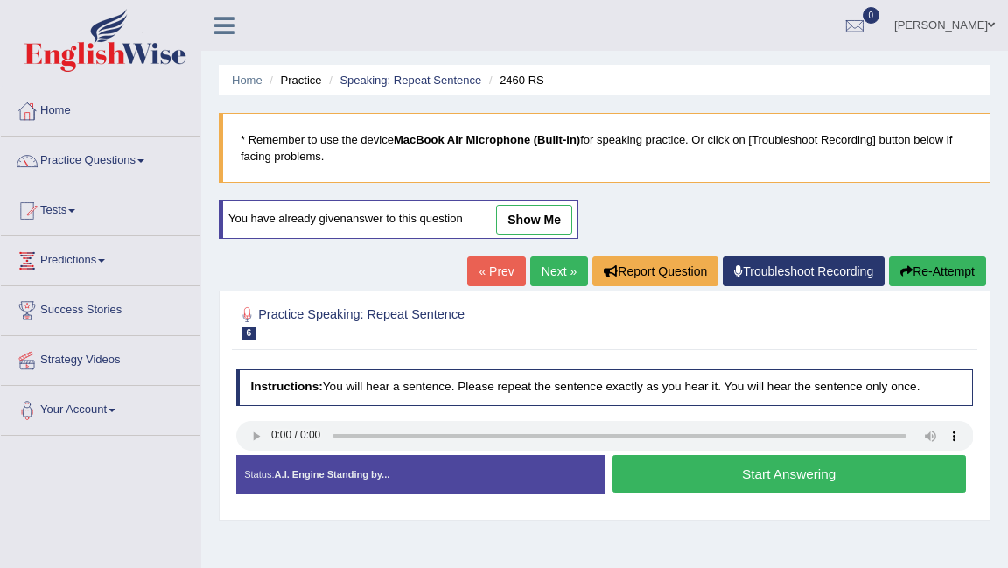
click at [755, 457] on button "Start Answering" at bounding box center [788, 474] width 353 height 38
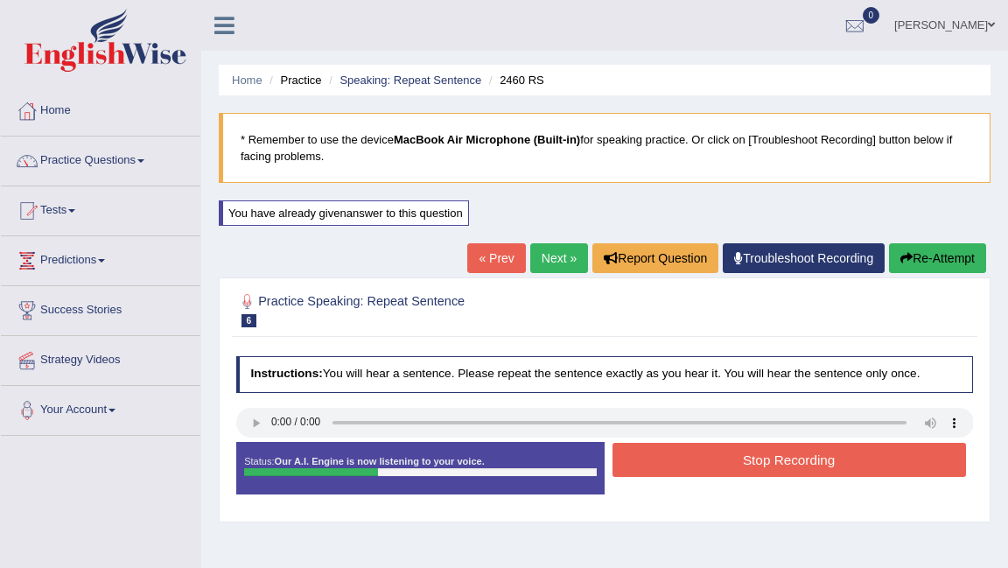
click at [757, 461] on button "Stop Recording" at bounding box center [788, 460] width 353 height 34
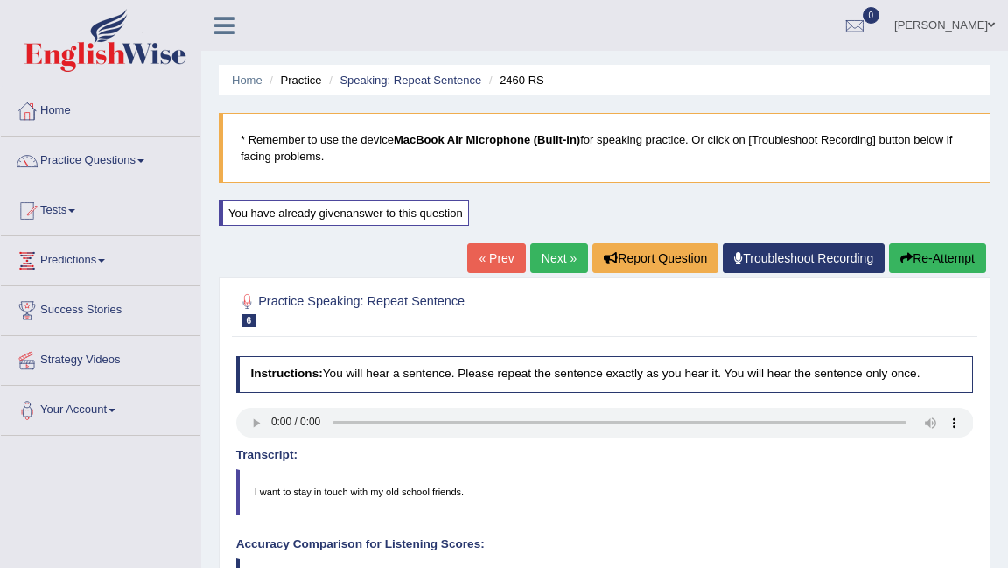
click at [544, 252] on link "Next »" at bounding box center [559, 258] width 58 height 30
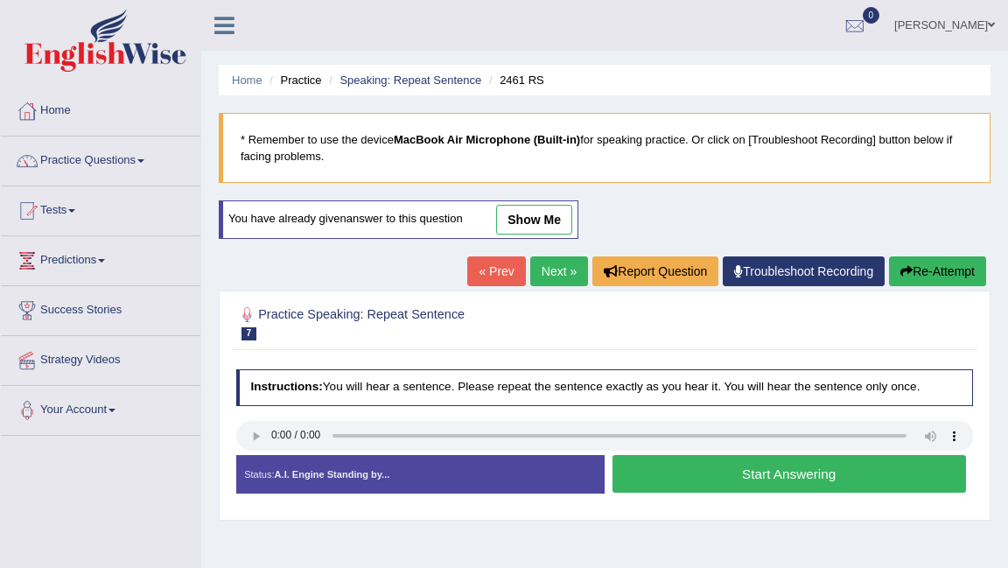
click at [653, 470] on button "Start Answering" at bounding box center [788, 474] width 353 height 38
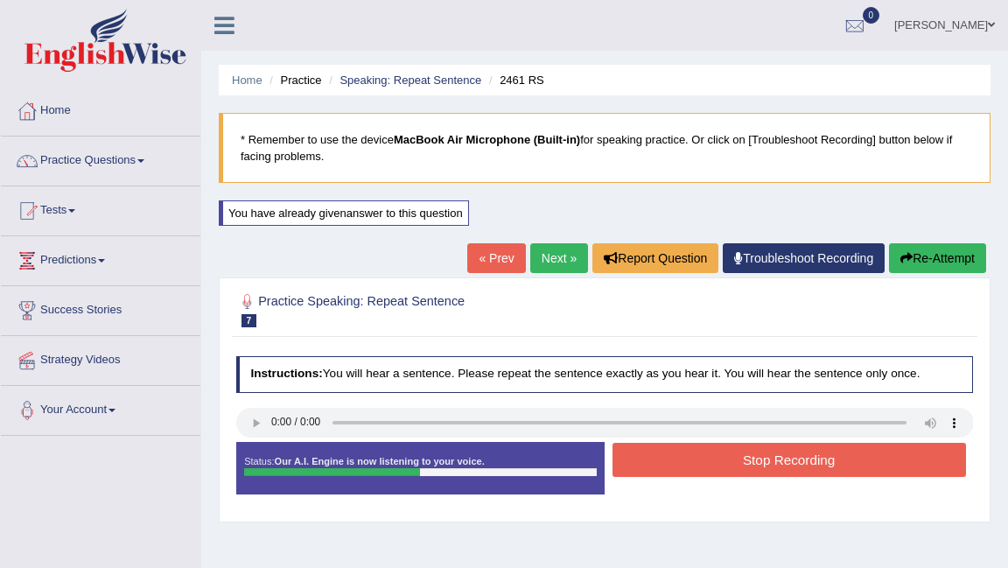
click at [653, 470] on button "Stop Recording" at bounding box center [788, 460] width 353 height 34
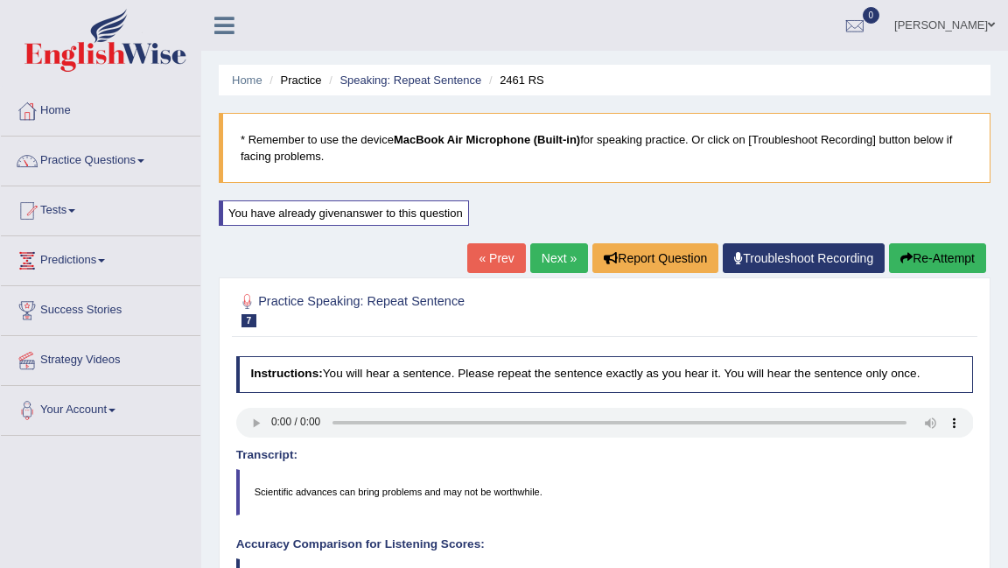
click at [536, 257] on link "Next »" at bounding box center [559, 258] width 58 height 30
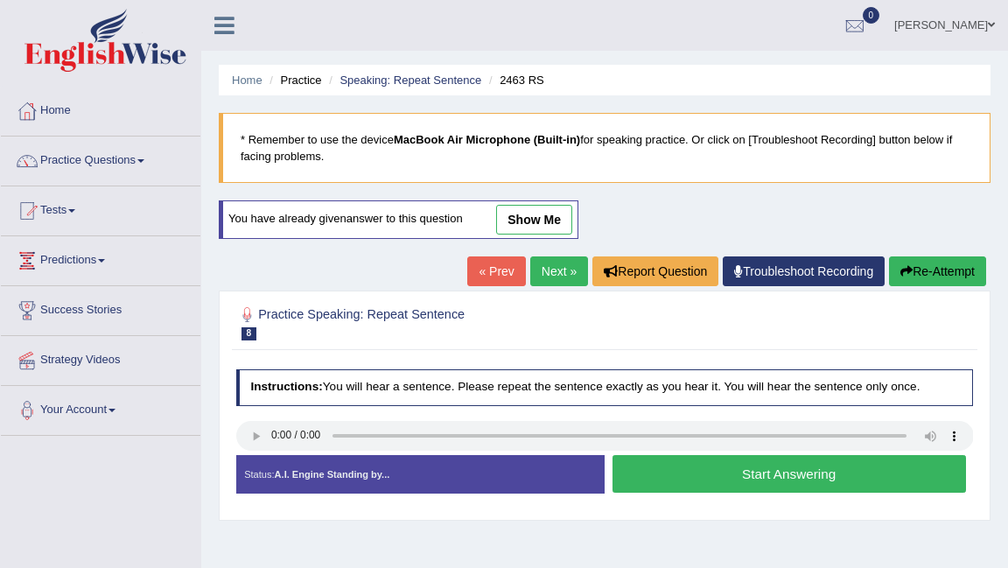
click at [722, 471] on button "Start Answering" at bounding box center [788, 474] width 353 height 38
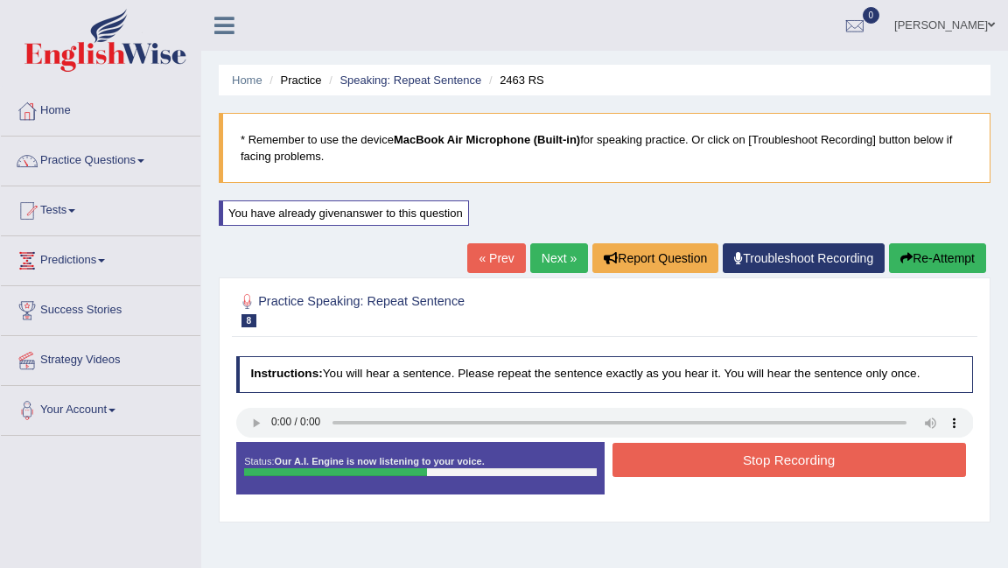
click at [721, 473] on button "Stop Recording" at bounding box center [788, 460] width 353 height 34
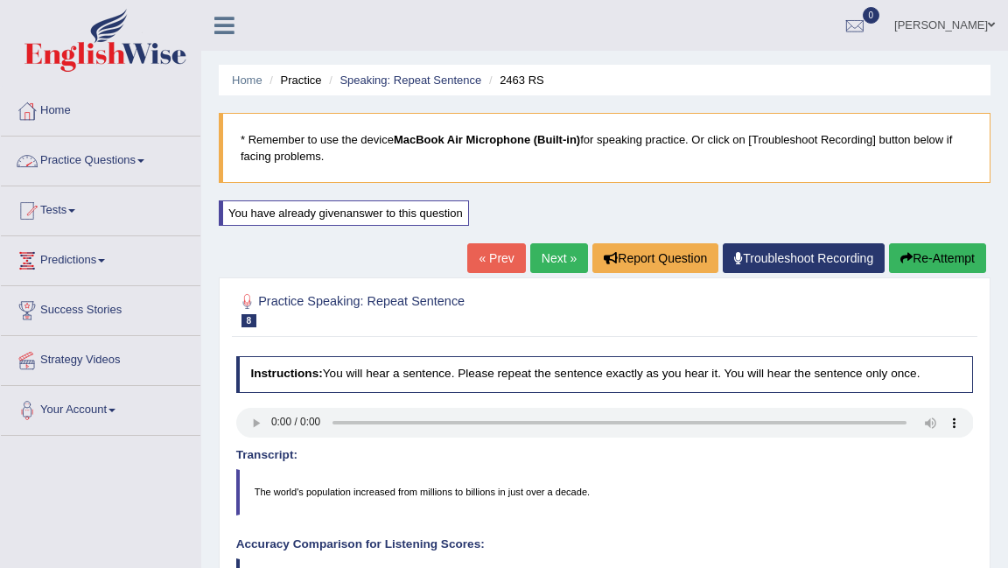
click at [142, 180] on li "Practice Questions Speaking Practice Read Aloud Repeat Sentence Describe Image …" at bounding box center [100, 161] width 199 height 50
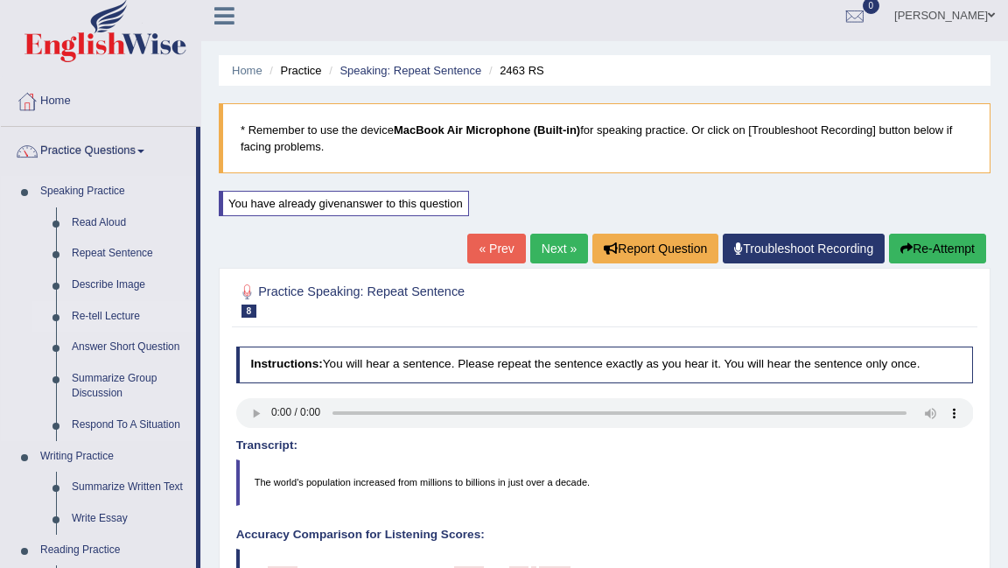
scroll to position [10, 0]
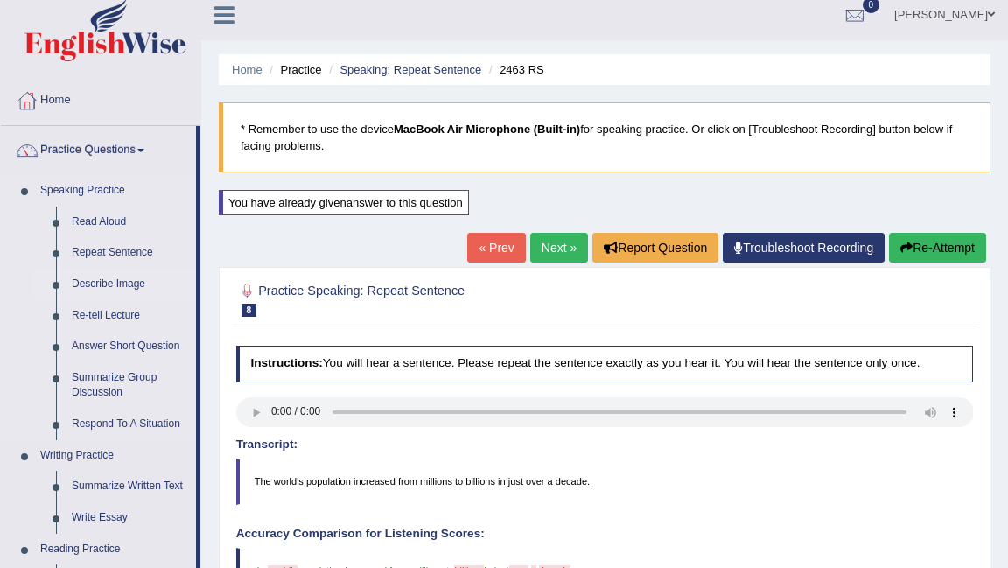
click at [112, 283] on link "Describe Image" at bounding box center [130, 284] width 132 height 31
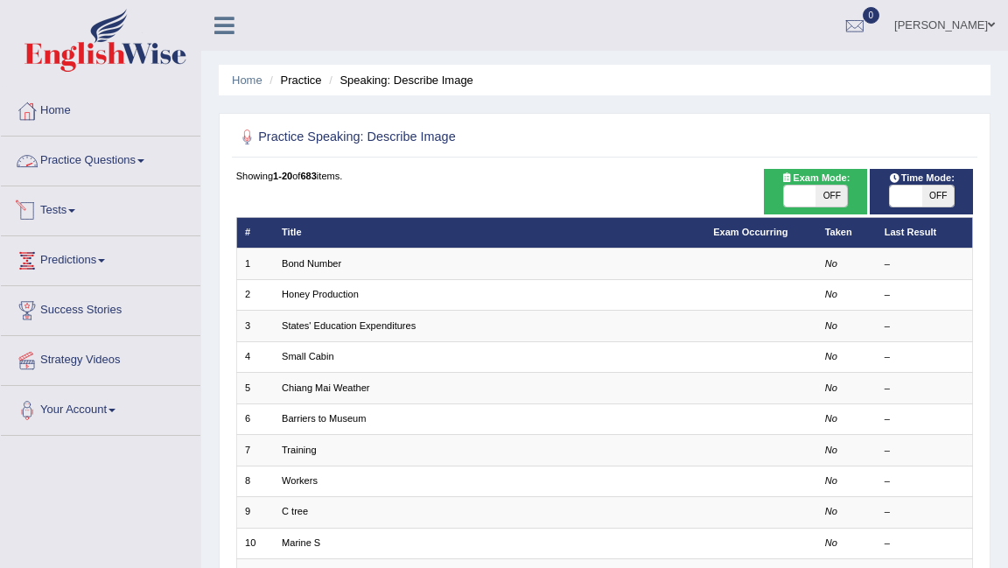
click at [108, 160] on link "Practice Questions" at bounding box center [100, 158] width 199 height 44
